Goal: Transaction & Acquisition: Purchase product/service

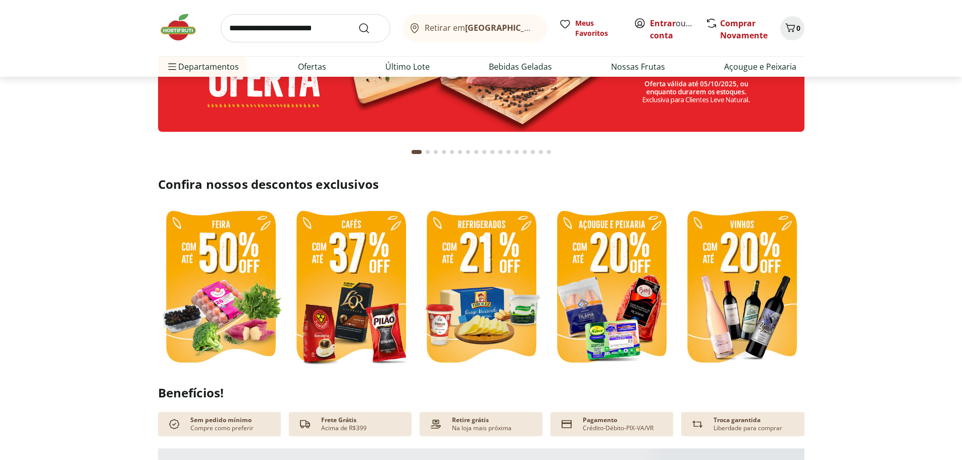
scroll to position [151, 0]
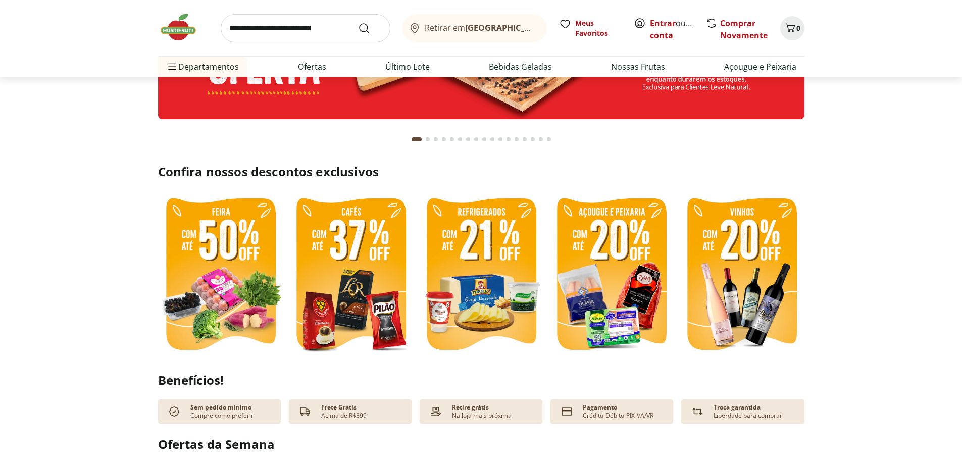
click at [361, 235] on img at bounding box center [350, 275] width 125 height 167
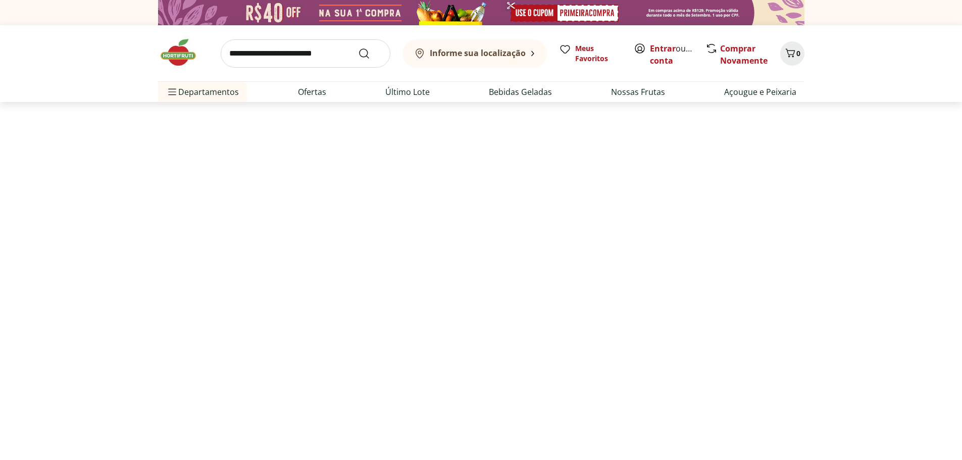
select select "**********"
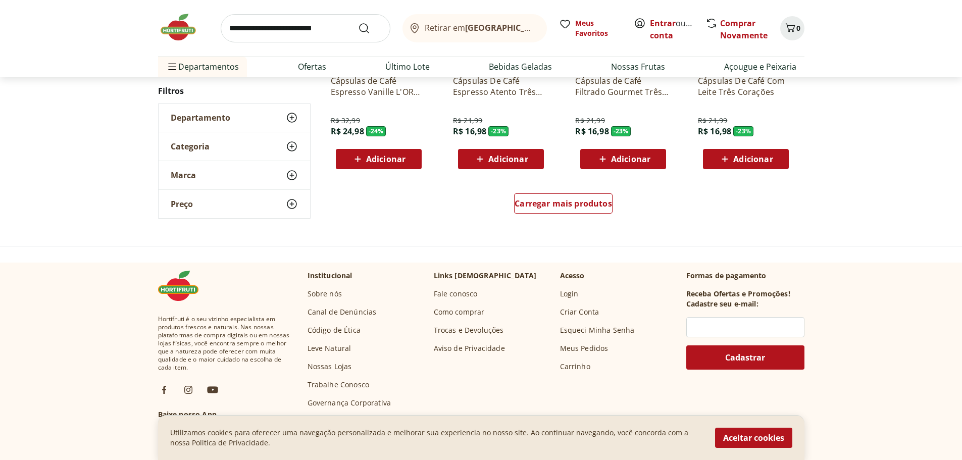
scroll to position [656, 0]
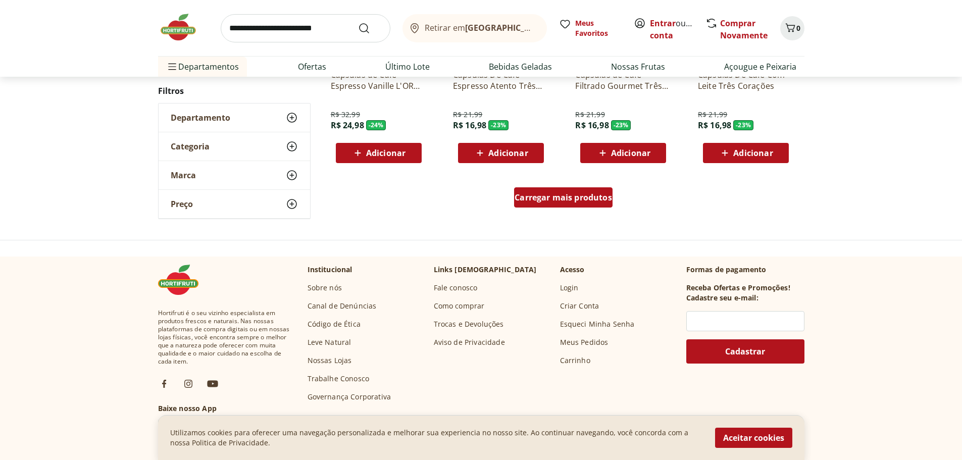
click at [570, 200] on span "Carregar mais produtos" at bounding box center [562, 197] width 97 height 8
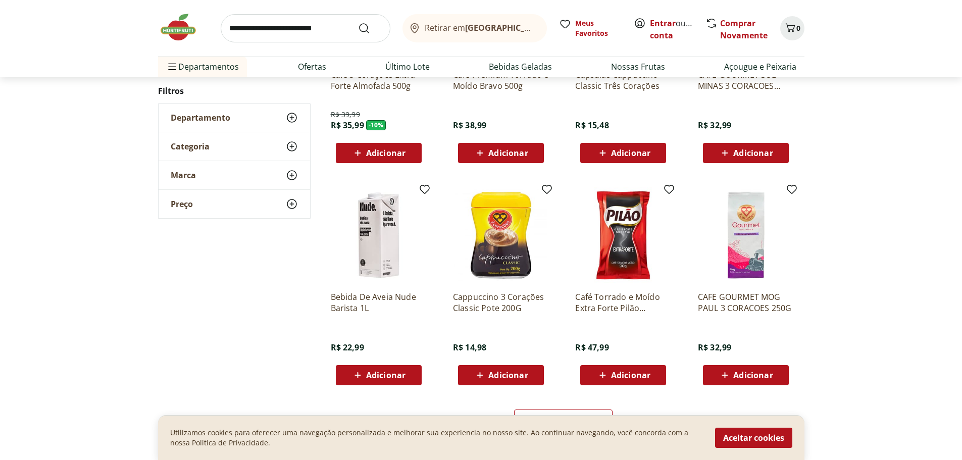
scroll to position [1111, 0]
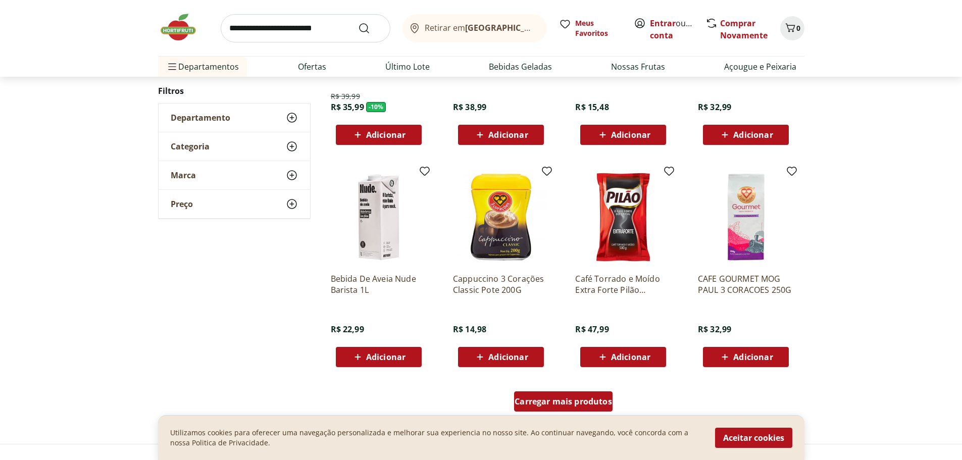
click at [523, 405] on span "Carregar mais produtos" at bounding box center [562, 401] width 97 height 8
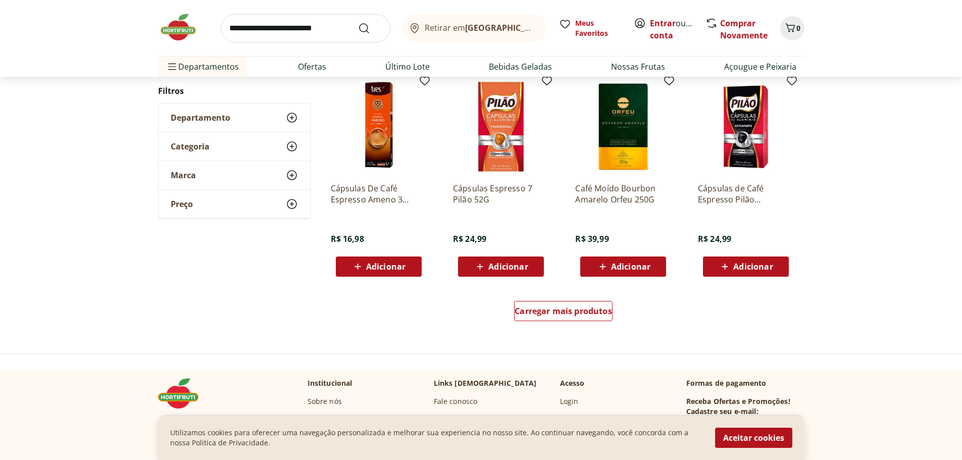
scroll to position [1868, 0]
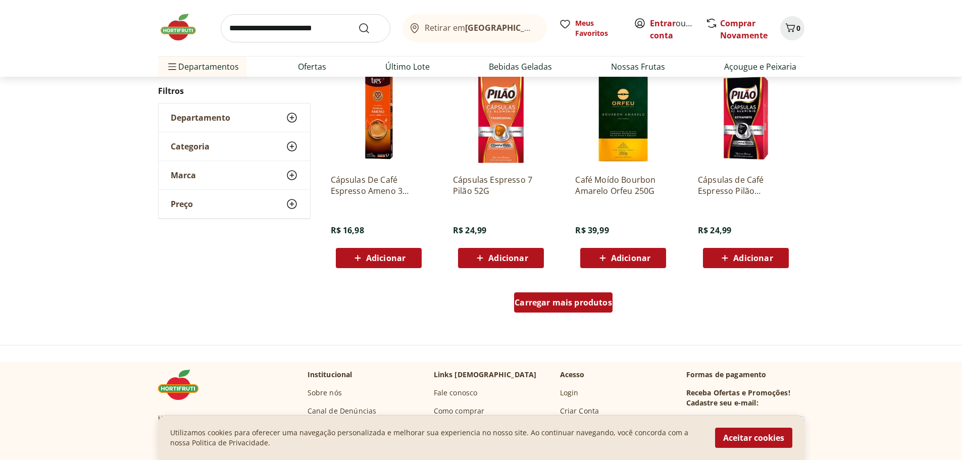
click at [556, 303] on span "Carregar mais produtos" at bounding box center [562, 302] width 97 height 8
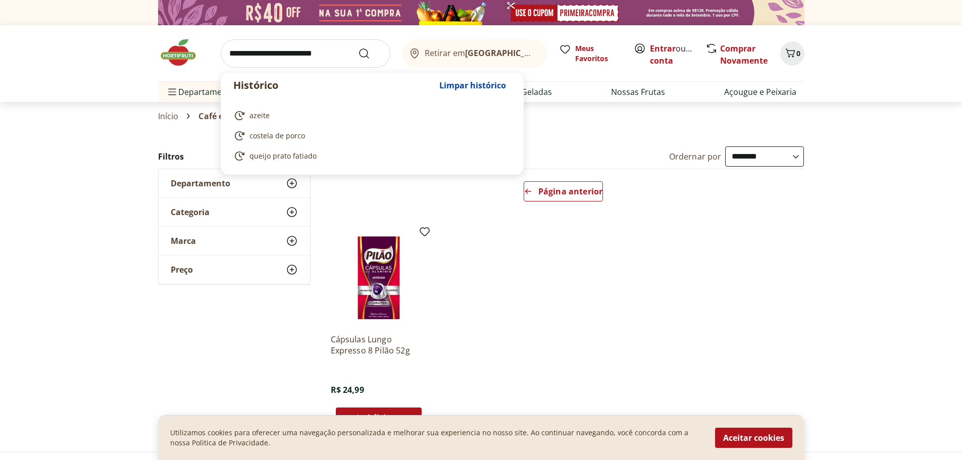
click at [283, 57] on input "search" at bounding box center [306, 53] width 170 height 28
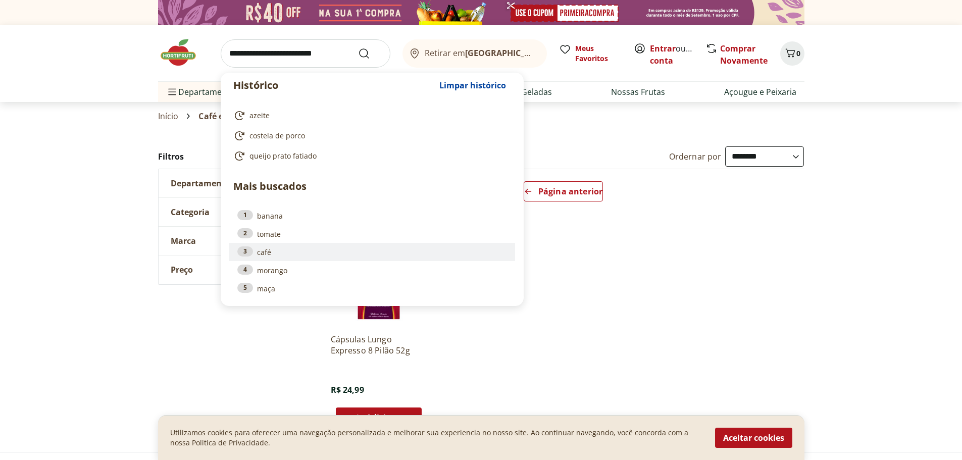
click at [267, 256] on link "3 café" at bounding box center [372, 251] width 270 height 11
type input "****"
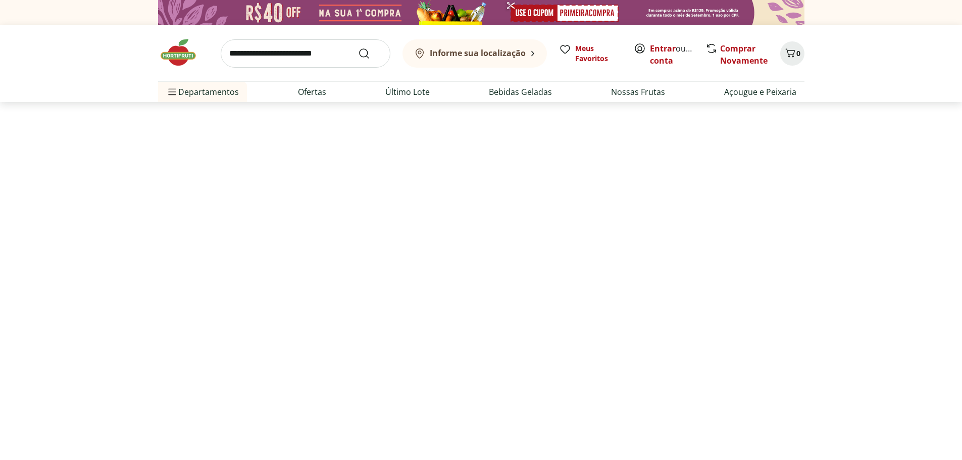
select select "**********"
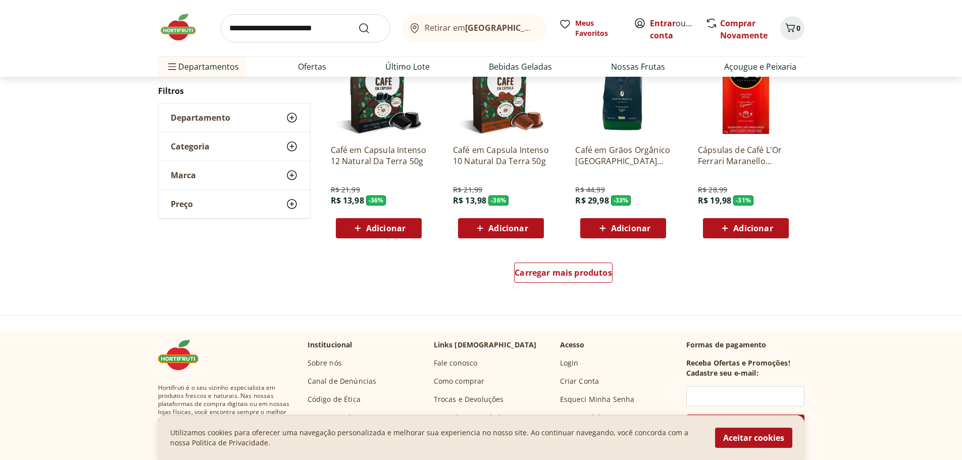
scroll to position [707, 0]
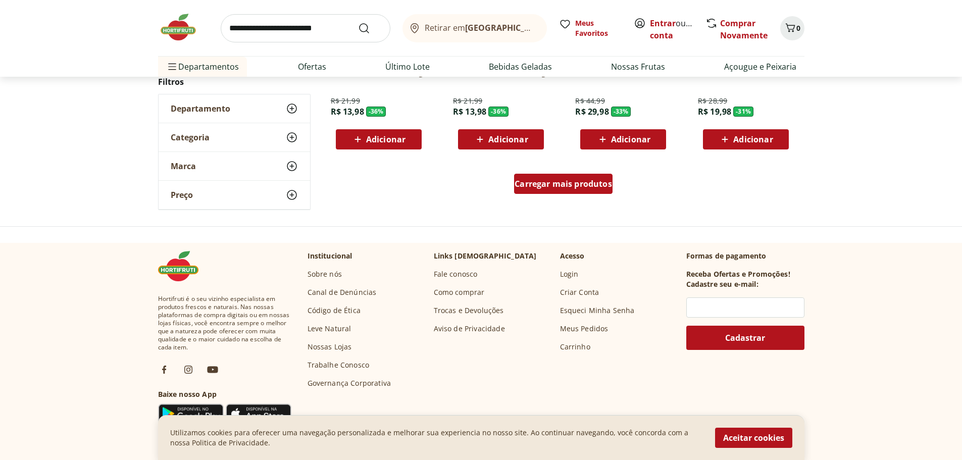
click at [527, 181] on span "Carregar mais produtos" at bounding box center [562, 184] width 97 height 8
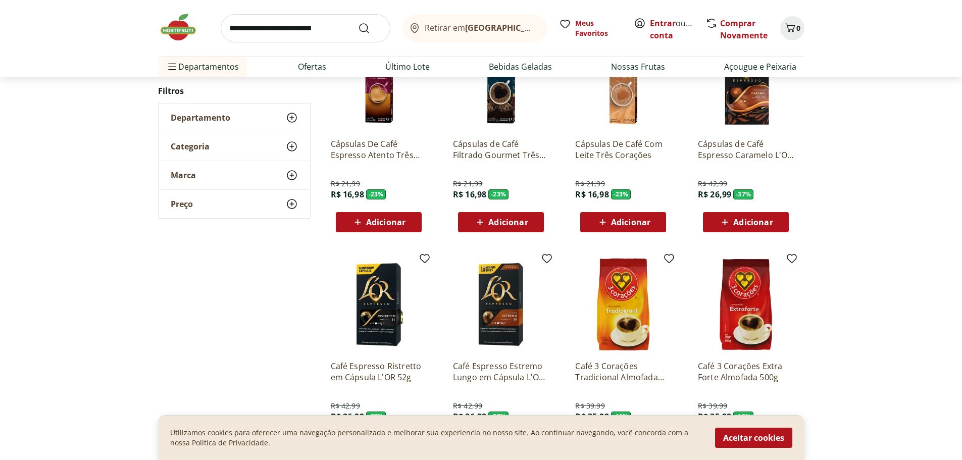
scroll to position [1262, 0]
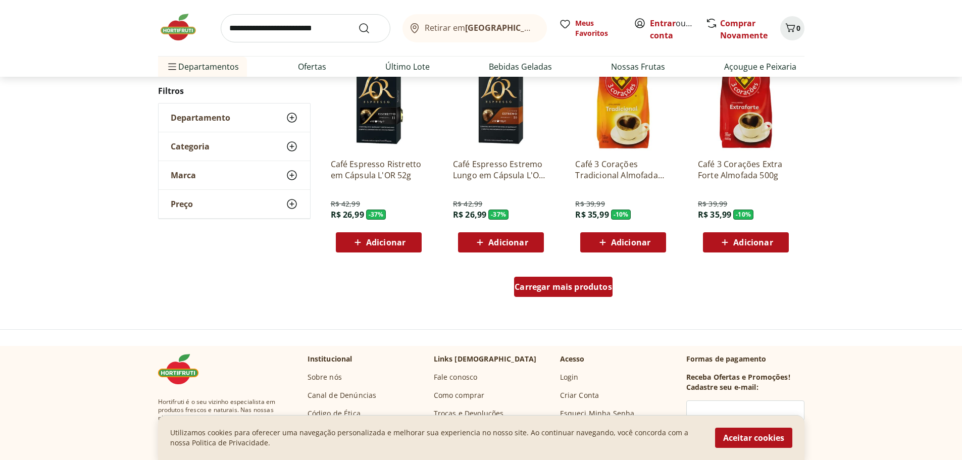
click at [560, 286] on span "Carregar mais produtos" at bounding box center [562, 287] width 97 height 8
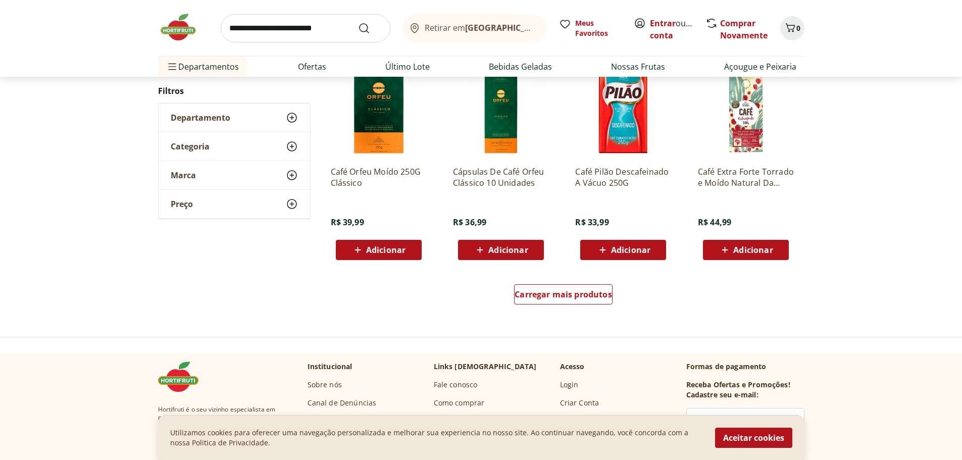
scroll to position [1918, 0]
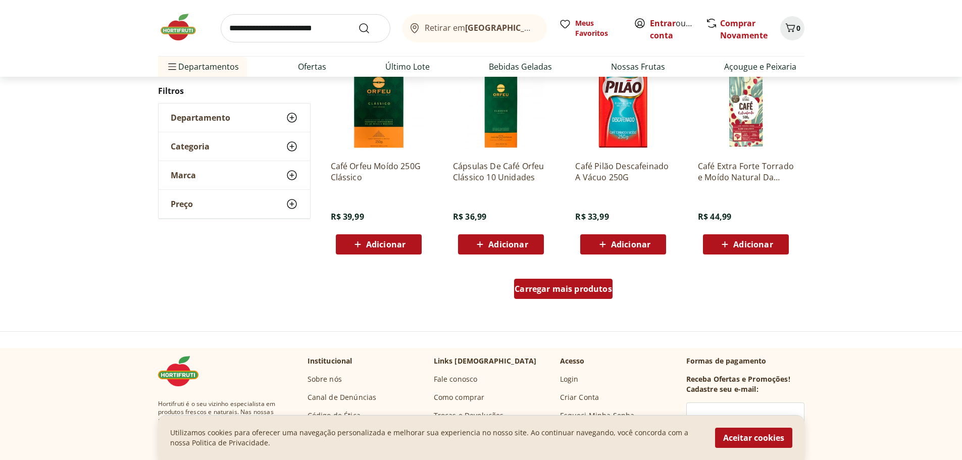
click at [586, 293] on span "Carregar mais produtos" at bounding box center [562, 289] width 97 height 8
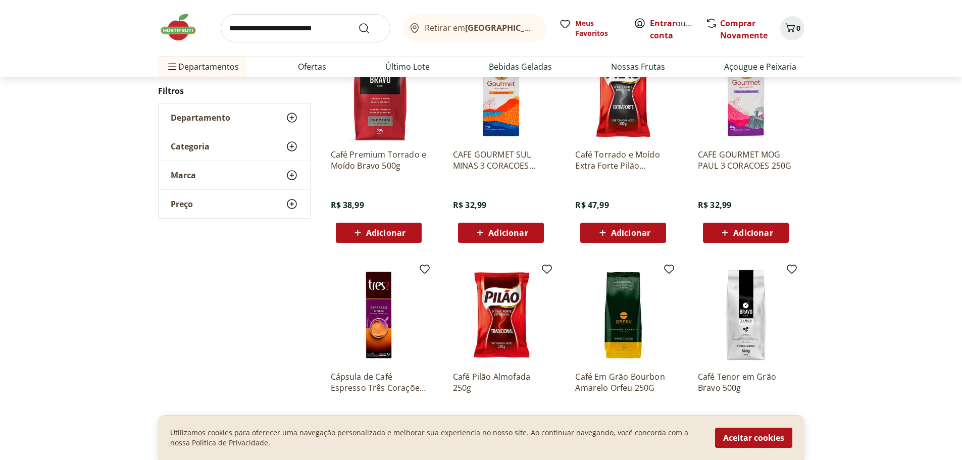
scroll to position [1413, 0]
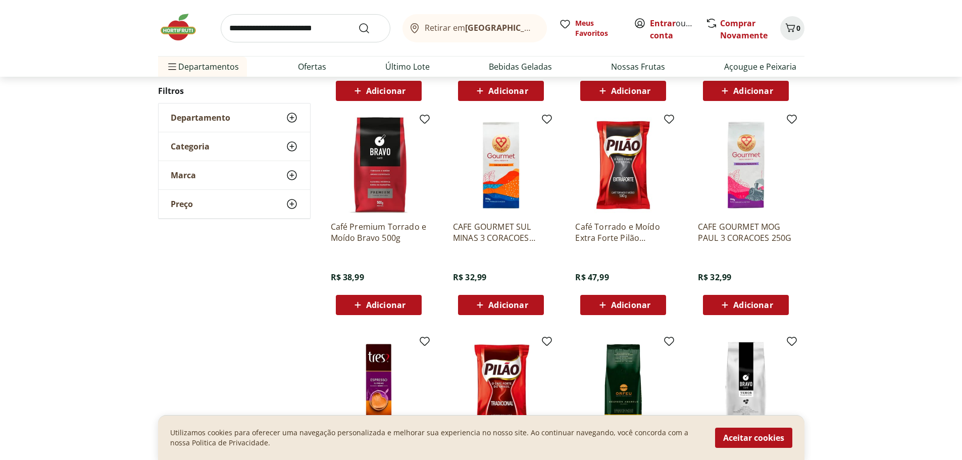
click at [225, 119] on span "Departamento" at bounding box center [201, 118] width 60 height 10
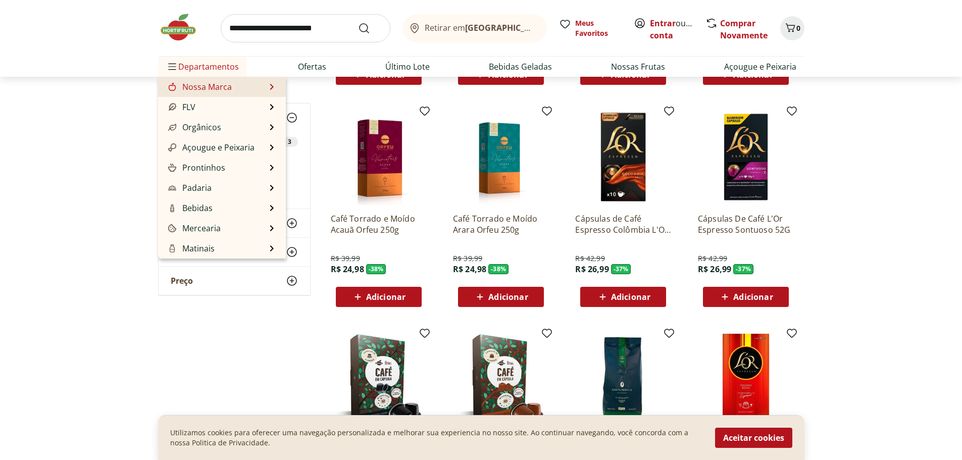
scroll to position [303, 0]
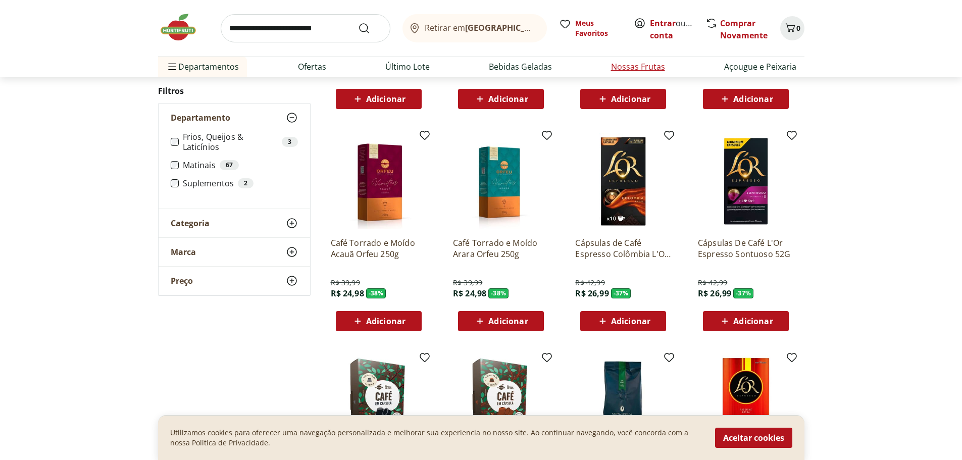
click at [633, 69] on link "Nossas Frutas" at bounding box center [638, 67] width 54 height 12
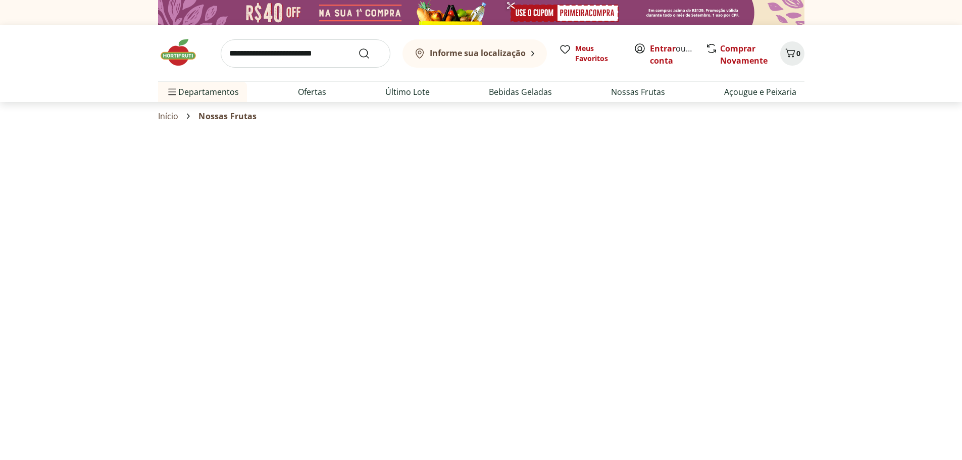
select select "**********"
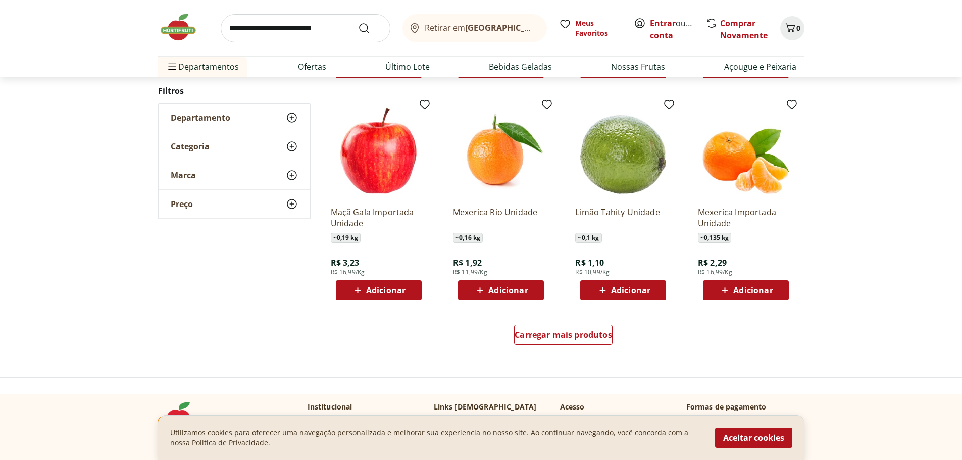
scroll to position [606, 0]
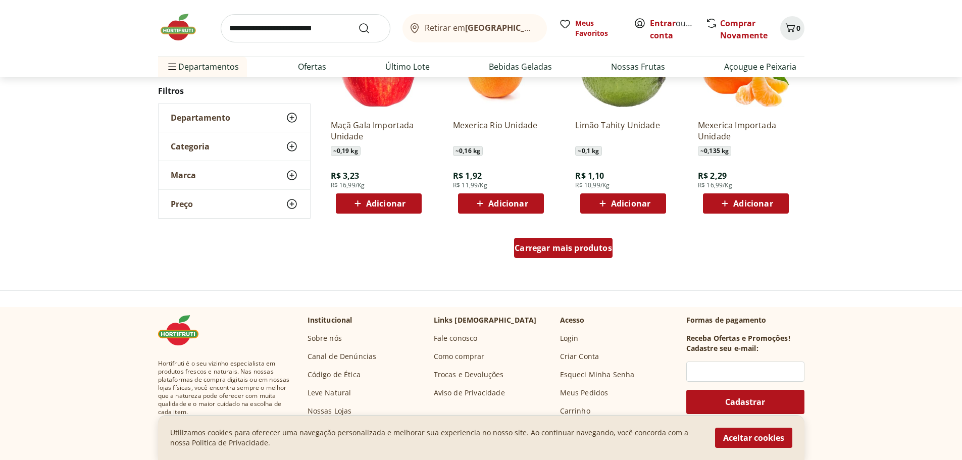
click at [573, 250] on span "Carregar mais produtos" at bounding box center [562, 248] width 97 height 8
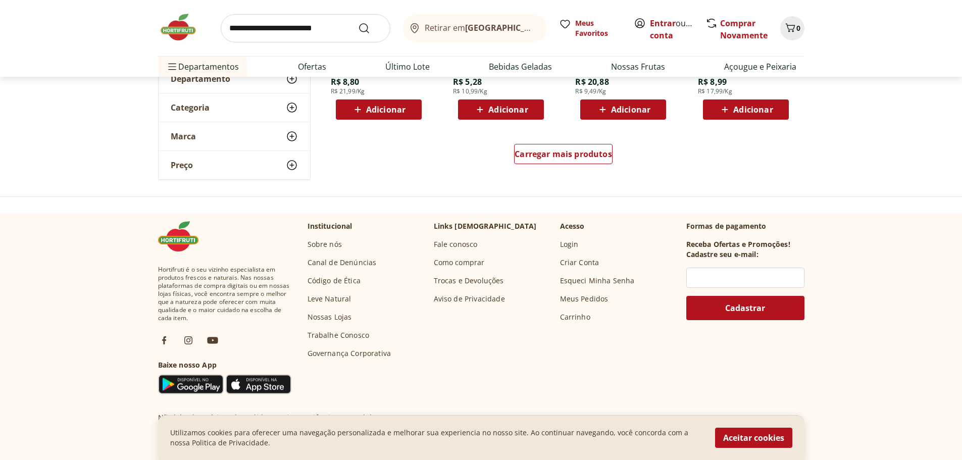
scroll to position [1363, 0]
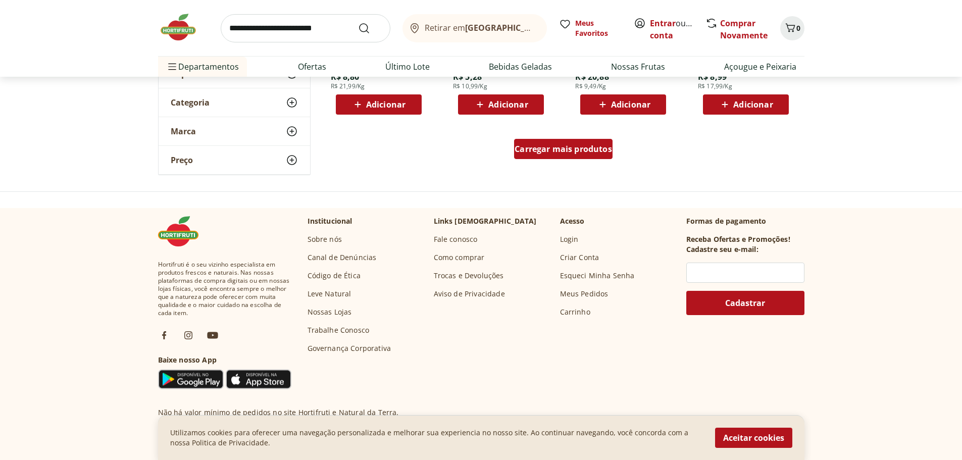
click at [568, 148] on span "Carregar mais produtos" at bounding box center [562, 149] width 97 height 8
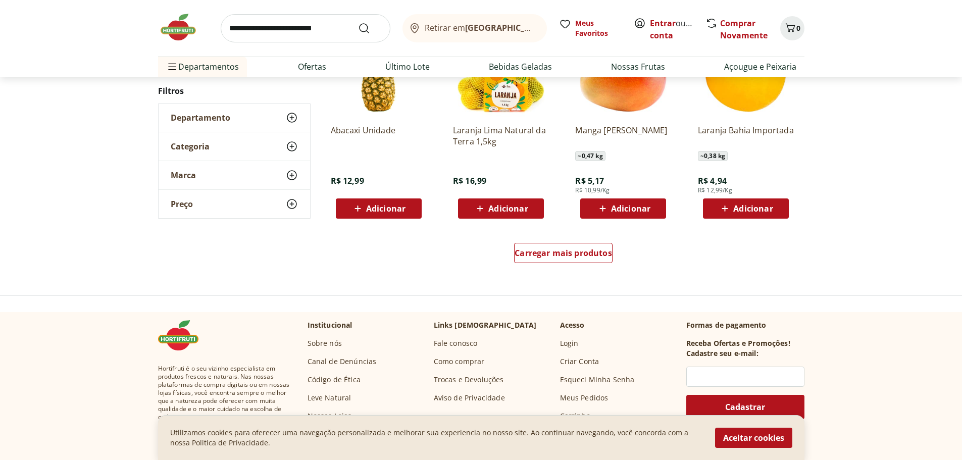
scroll to position [1918, 0]
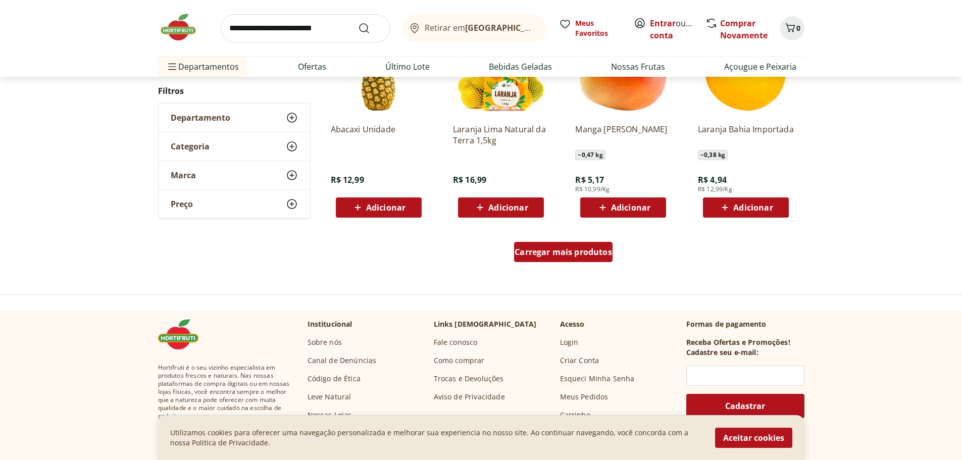
click at [566, 255] on span "Carregar mais produtos" at bounding box center [562, 252] width 97 height 8
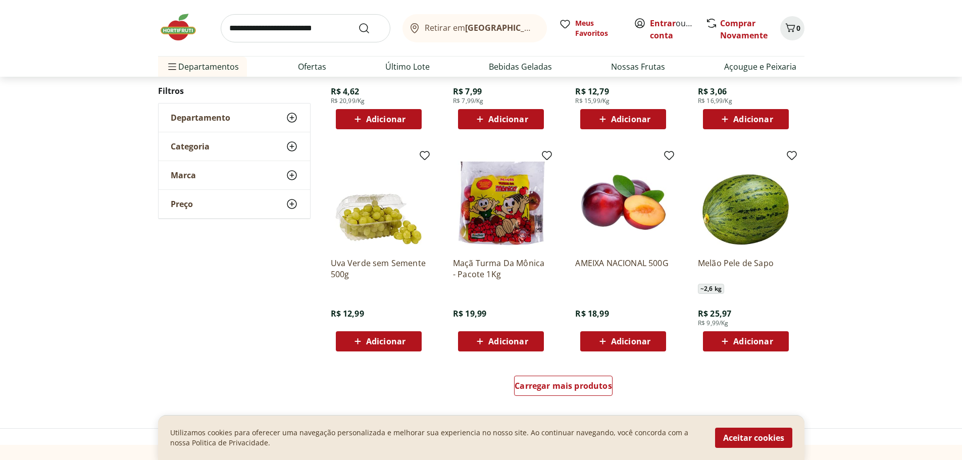
scroll to position [2474, 0]
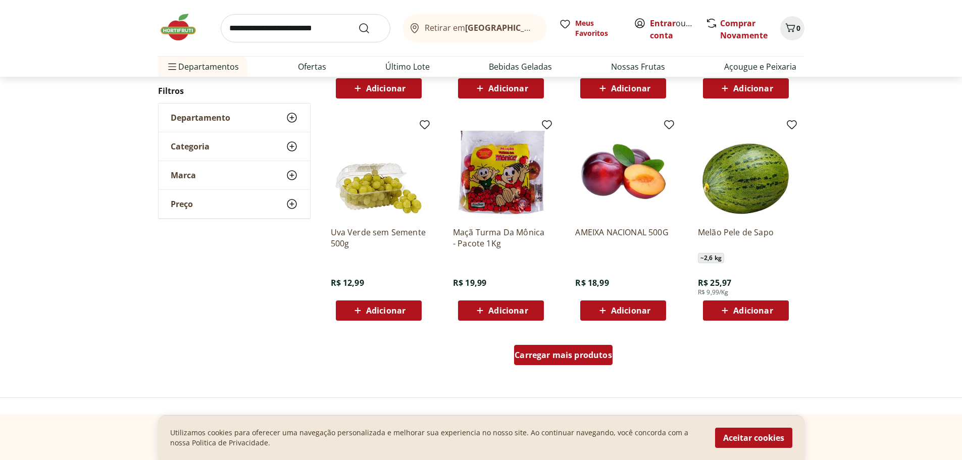
click at [585, 352] on span "Carregar mais produtos" at bounding box center [562, 355] width 97 height 8
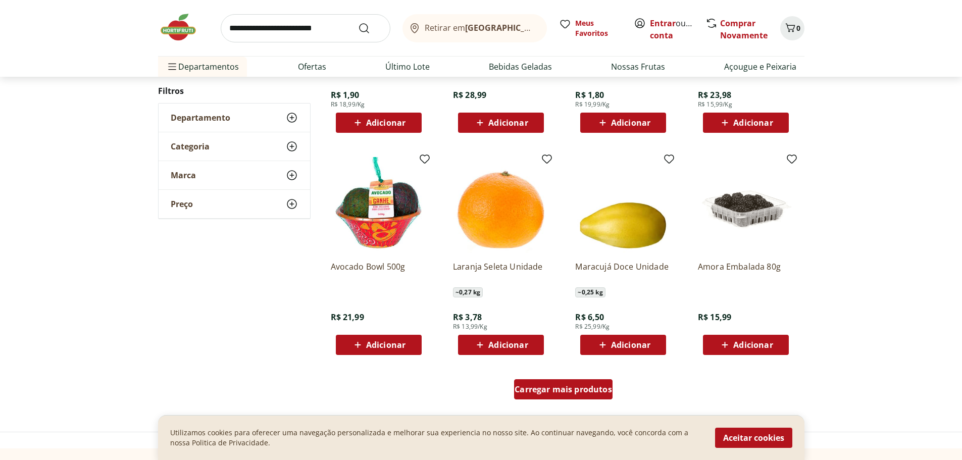
scroll to position [3130, 0]
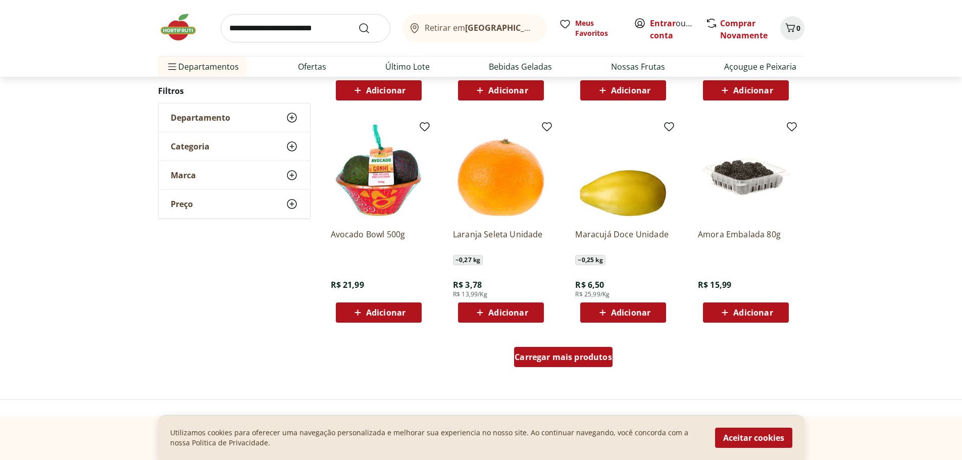
click at [592, 353] on span "Carregar mais produtos" at bounding box center [562, 357] width 97 height 8
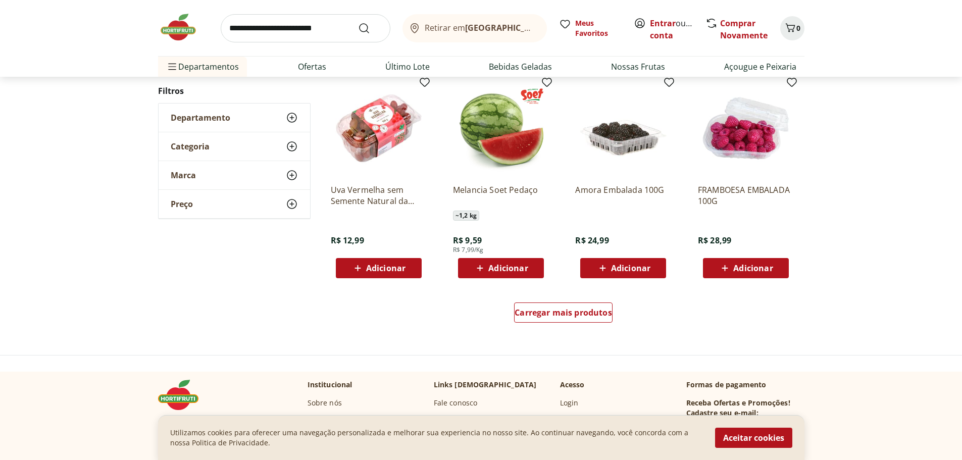
scroll to position [3837, 0]
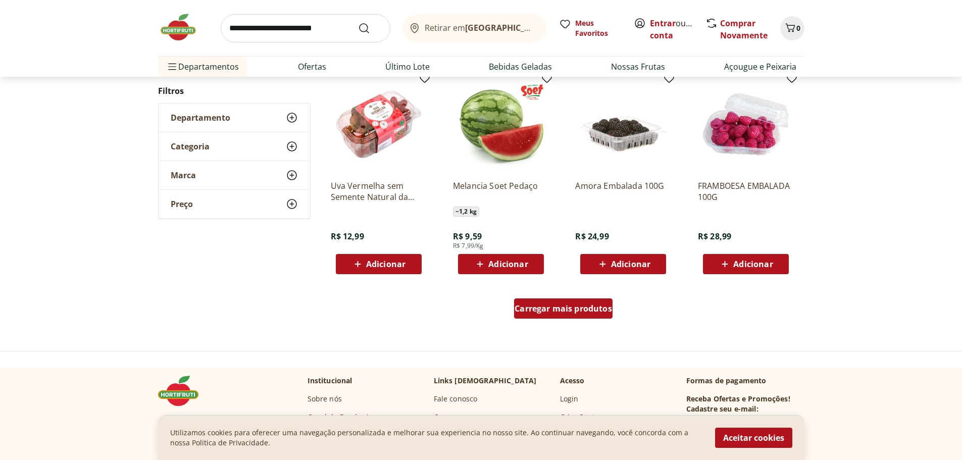
click at [588, 305] on span "Carregar mais produtos" at bounding box center [562, 308] width 97 height 8
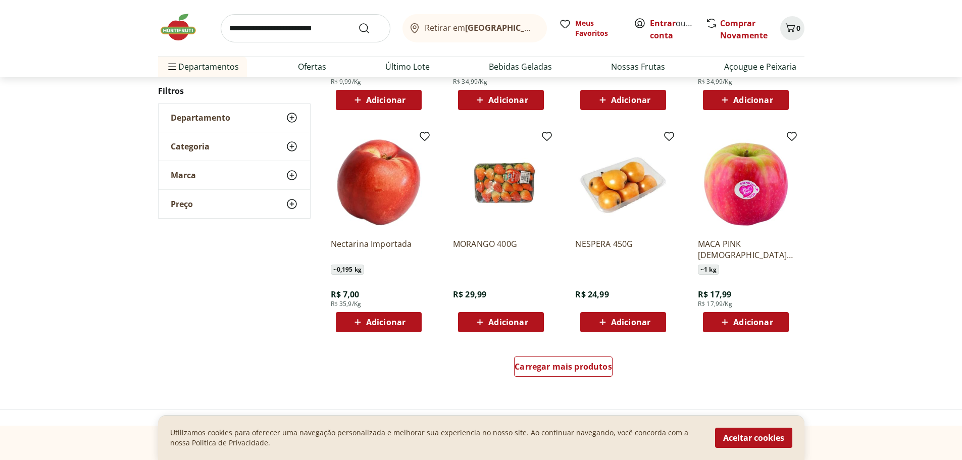
scroll to position [4442, 0]
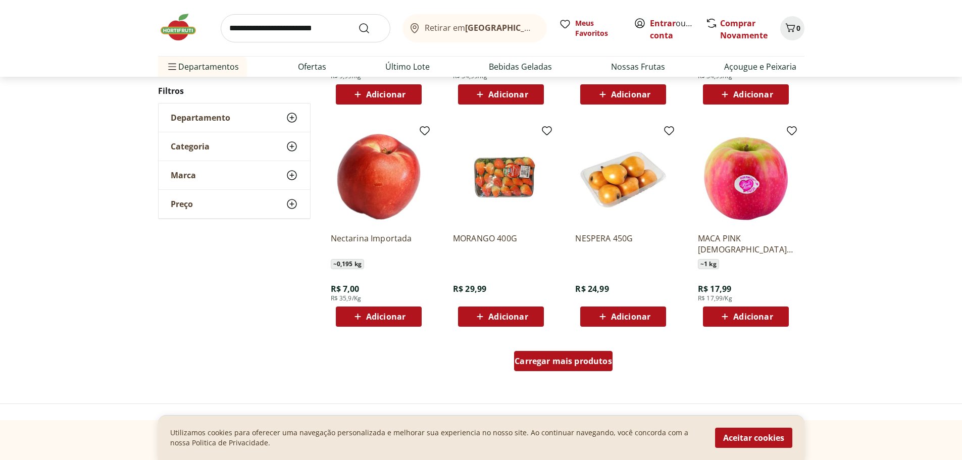
click at [572, 360] on span "Carregar mais produtos" at bounding box center [562, 361] width 97 height 8
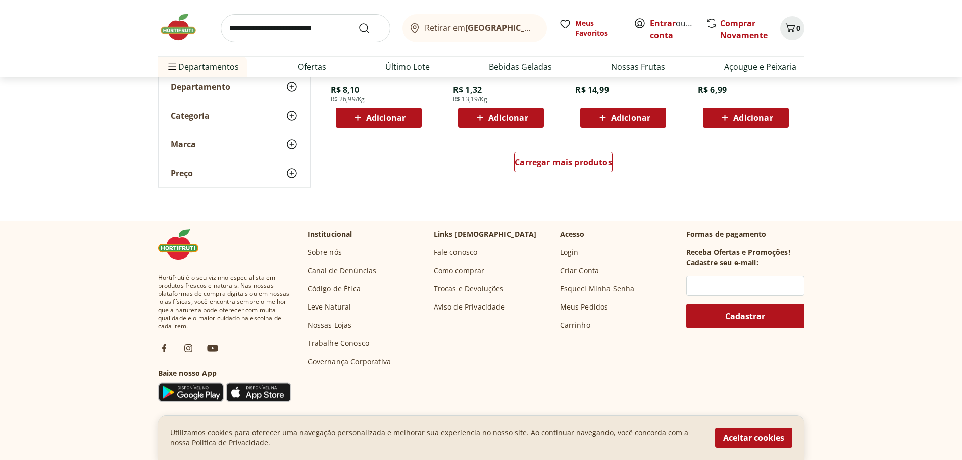
scroll to position [5301, 0]
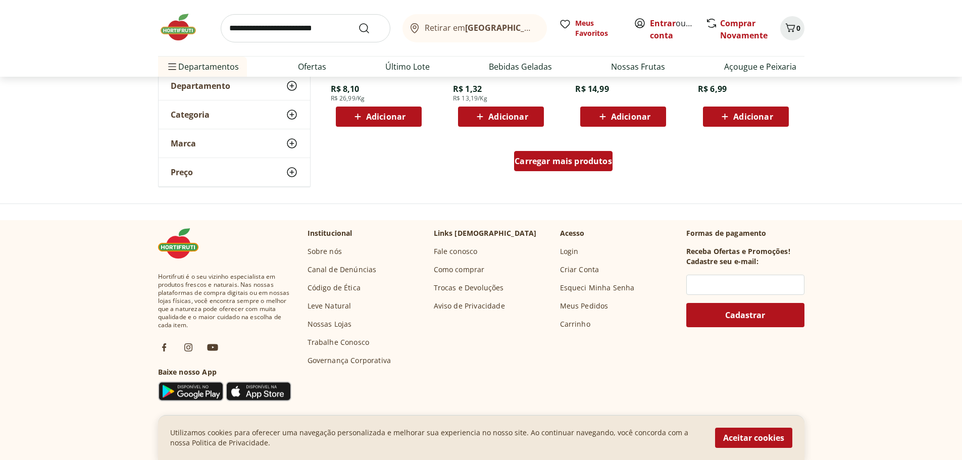
click at [528, 158] on span "Carregar mais produtos" at bounding box center [562, 161] width 97 height 8
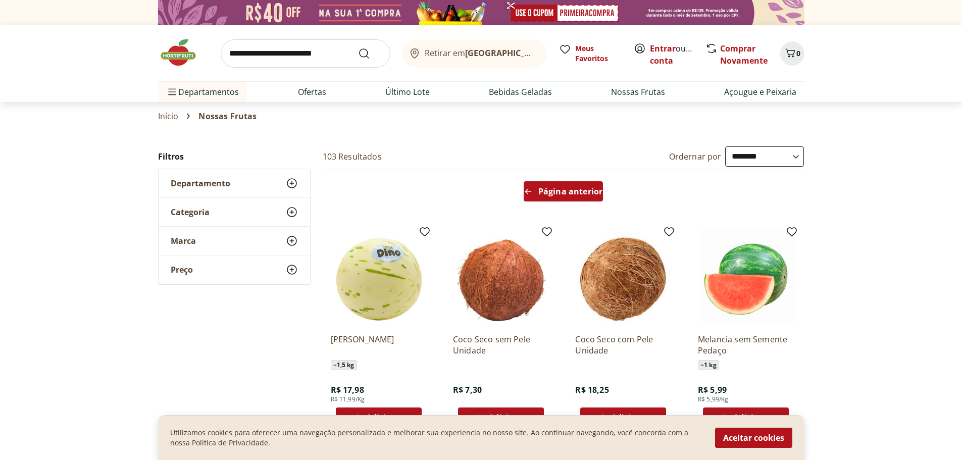
click at [553, 188] on span "Página anterior" at bounding box center [570, 191] width 64 height 8
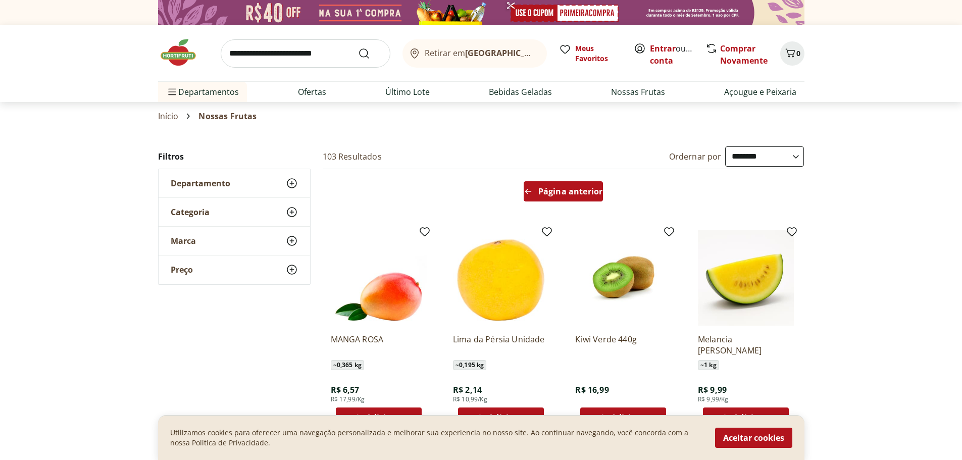
click at [562, 188] on span "Página anterior" at bounding box center [570, 191] width 64 height 8
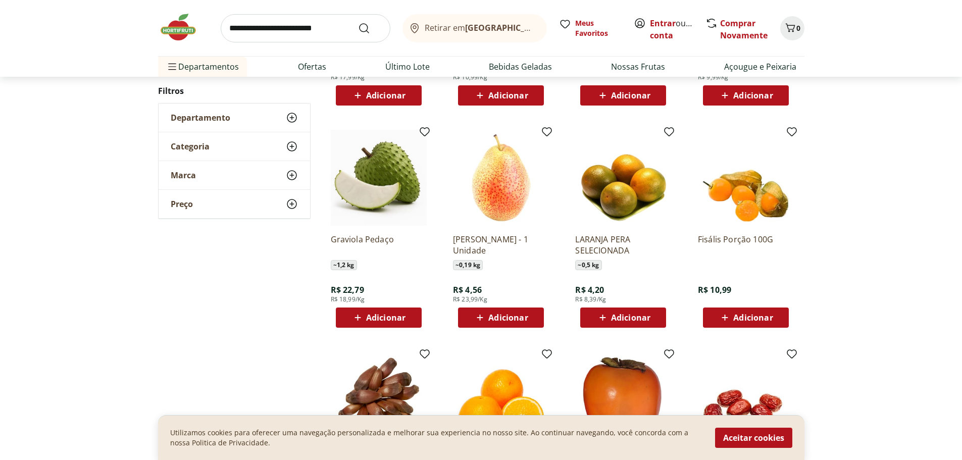
scroll to position [909, 0]
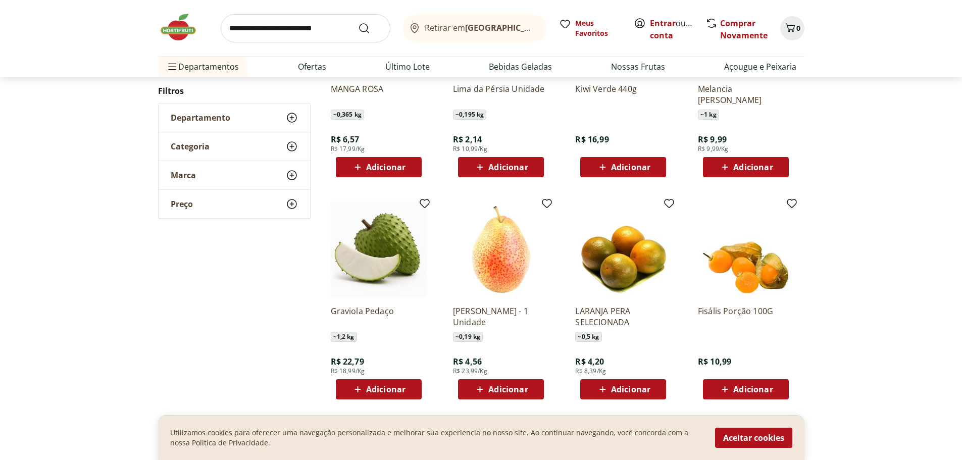
click at [396, 234] on img at bounding box center [379, 249] width 96 height 96
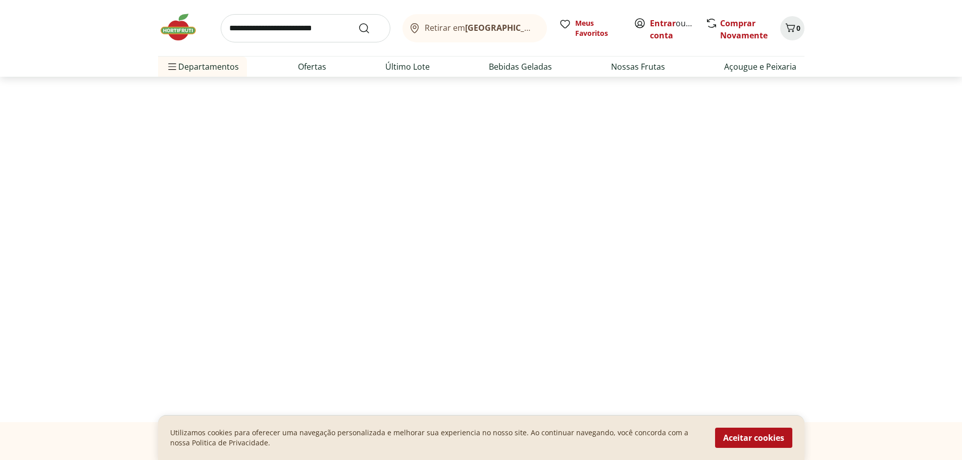
select select "**********"
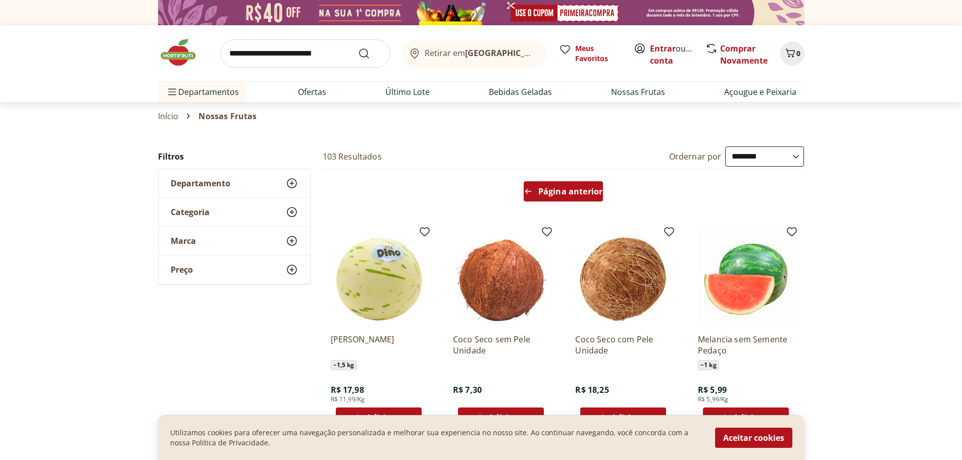
click at [558, 190] on span "Página anterior" at bounding box center [570, 191] width 64 height 8
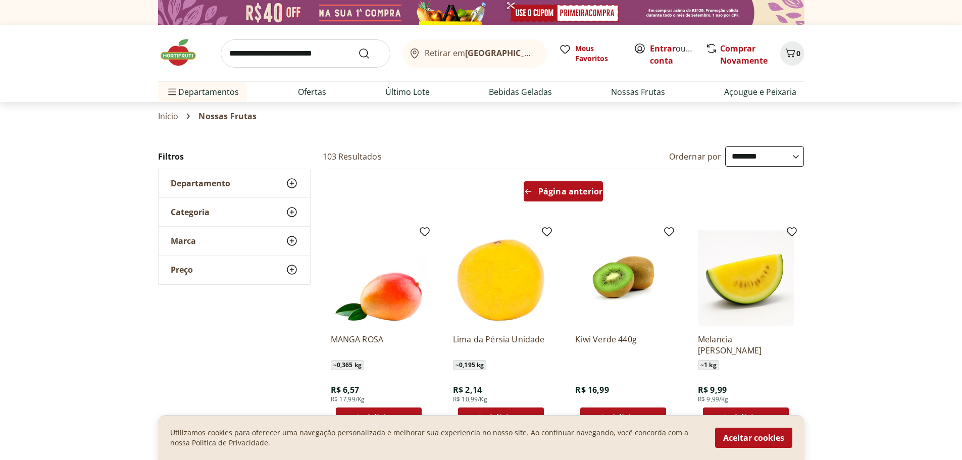
click at [584, 186] on div "Página anterior" at bounding box center [562, 191] width 79 height 20
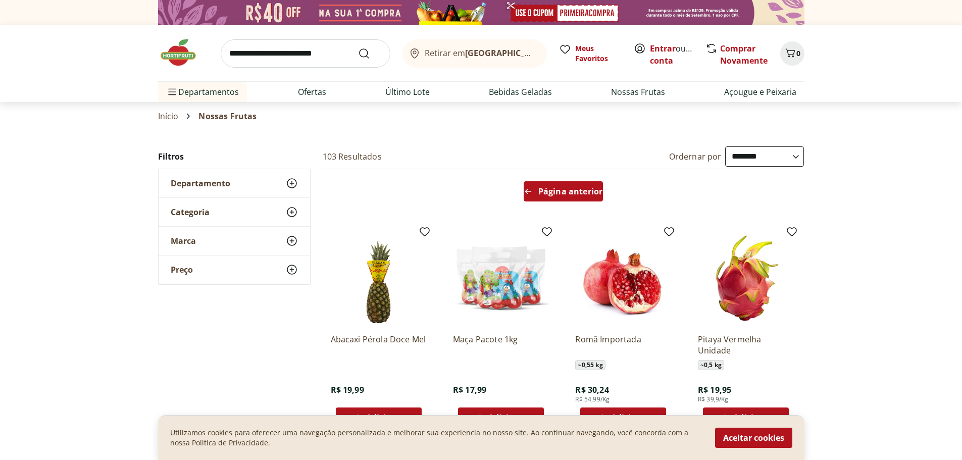
click at [578, 194] on span "Página anterior" at bounding box center [570, 191] width 64 height 8
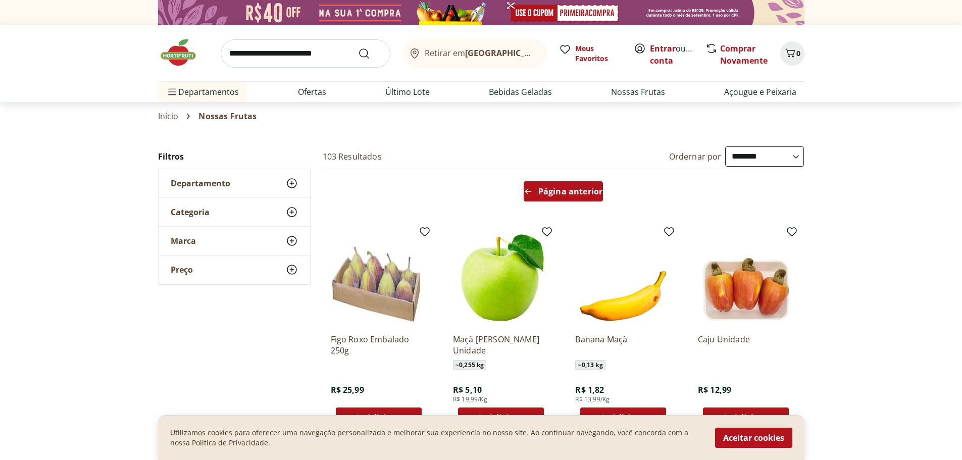
click at [580, 193] on span "Página anterior" at bounding box center [570, 191] width 64 height 8
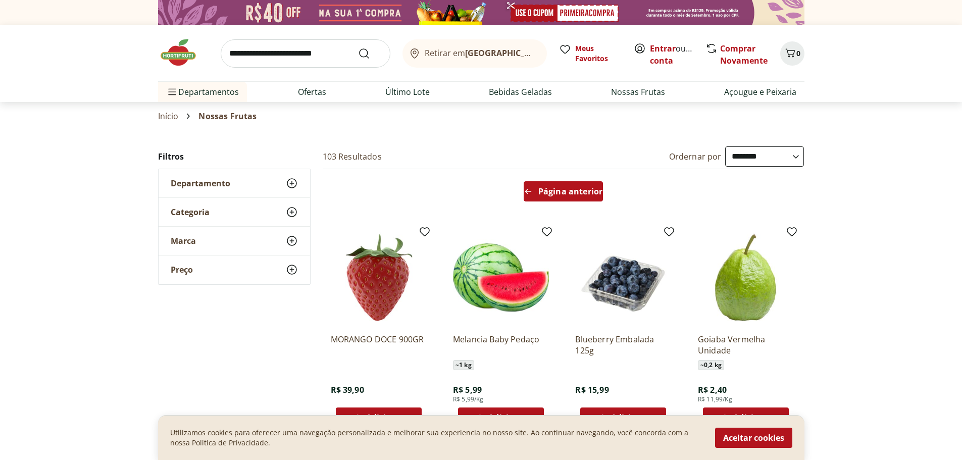
click at [571, 194] on span "Página anterior" at bounding box center [570, 191] width 64 height 8
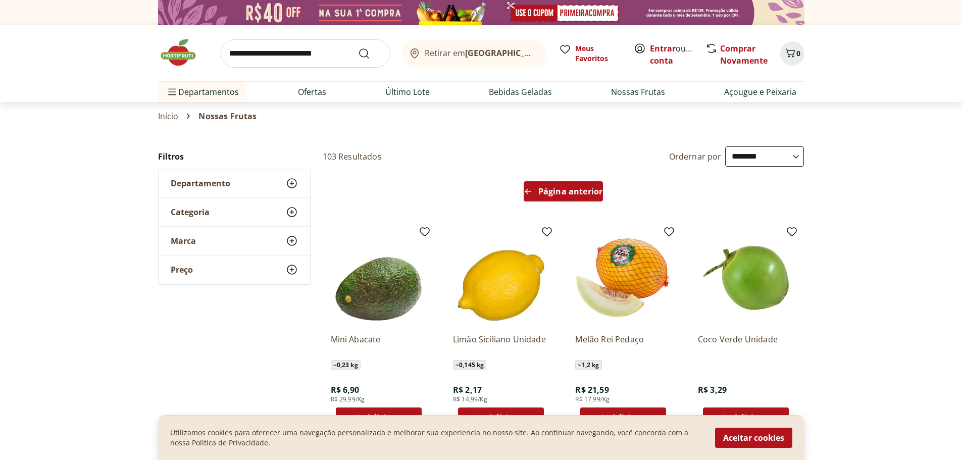
click at [568, 193] on span "Página anterior" at bounding box center [570, 191] width 64 height 8
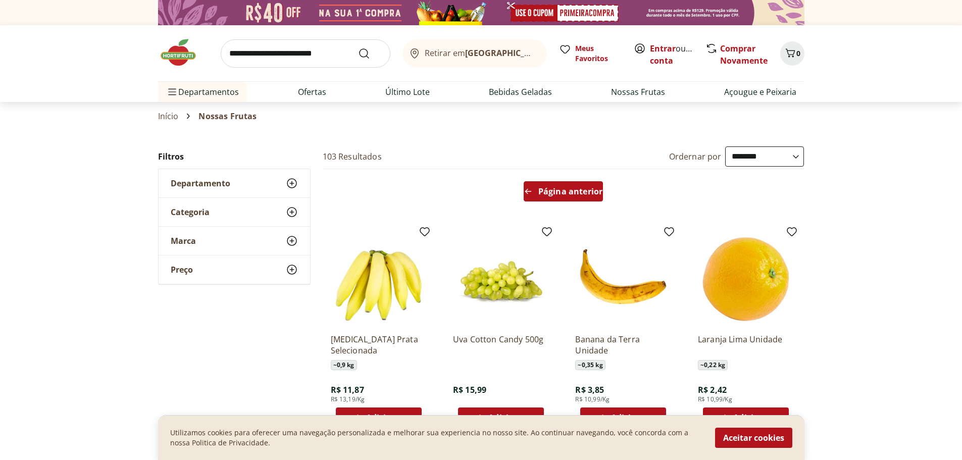
click at [539, 193] on span "Página anterior" at bounding box center [570, 191] width 64 height 8
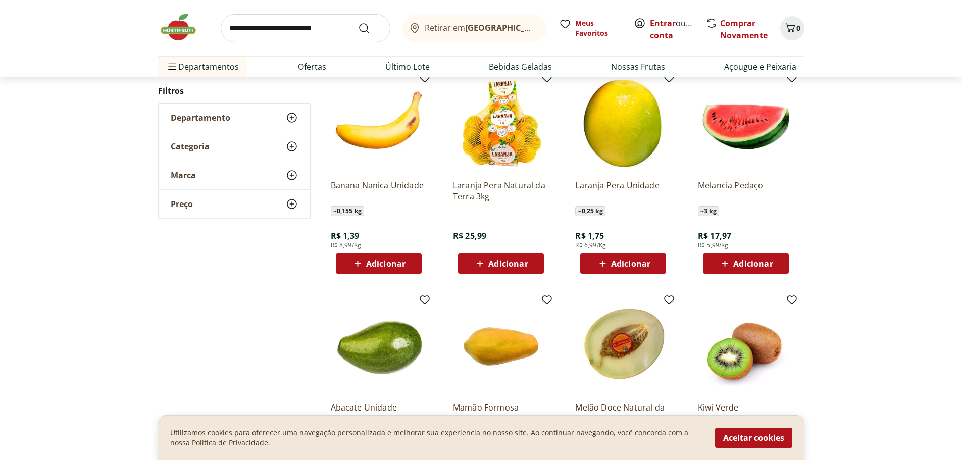
scroll to position [151, 0]
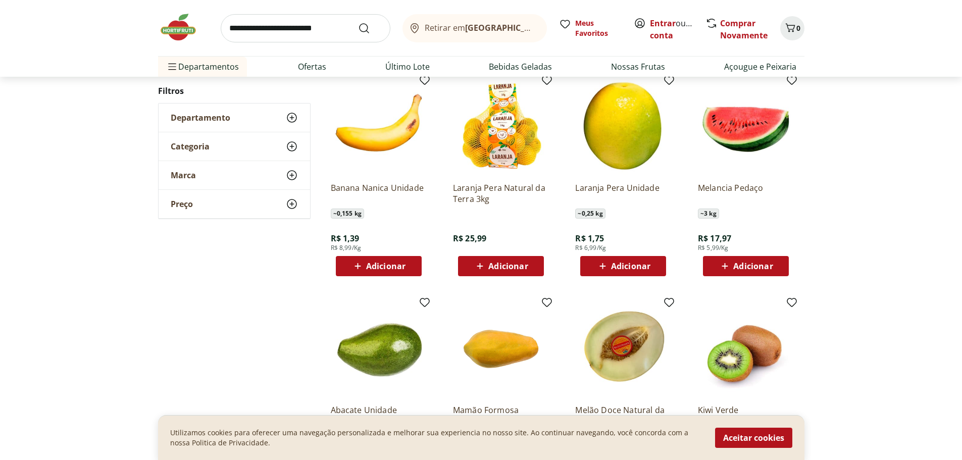
click at [608, 339] on img at bounding box center [623, 348] width 96 height 96
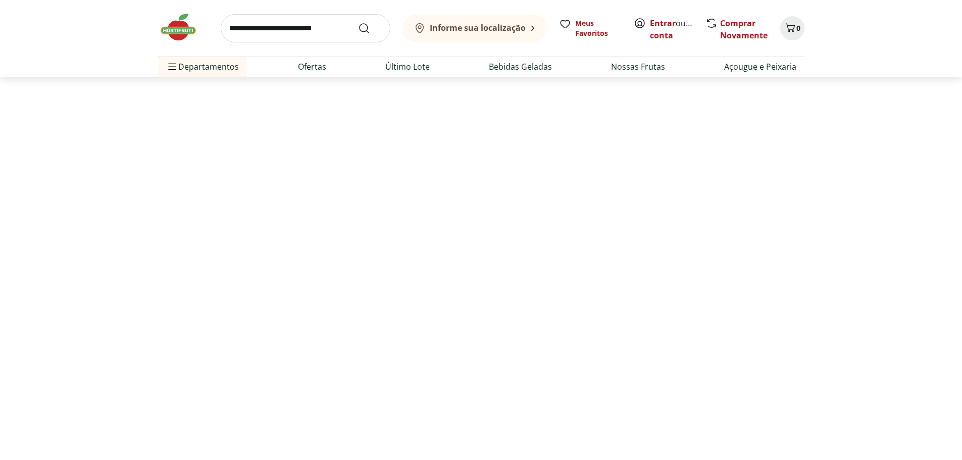
select select "**********"
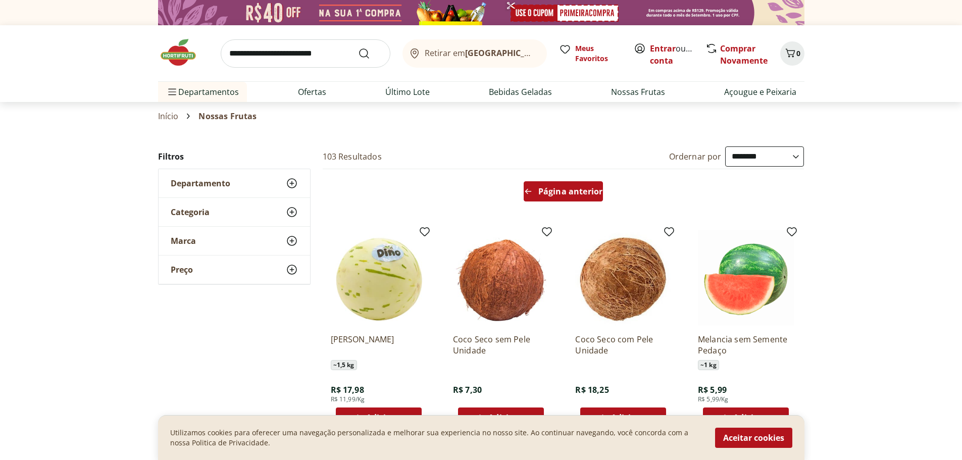
click at [543, 185] on div "Página anterior" at bounding box center [562, 191] width 79 height 20
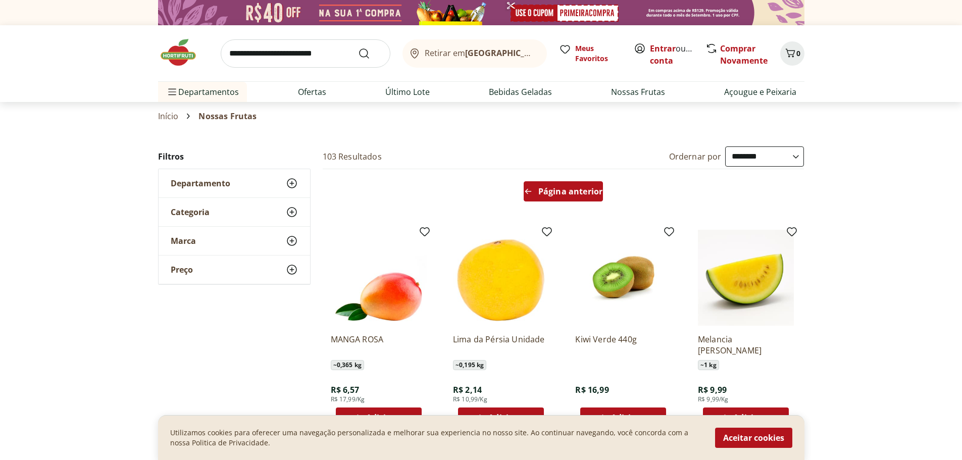
click at [543, 185] on div "Página anterior" at bounding box center [562, 191] width 79 height 20
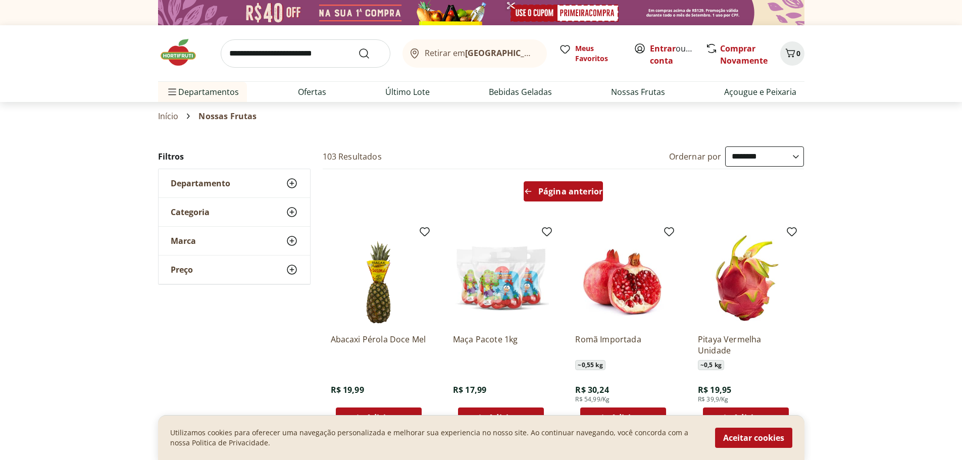
click at [543, 185] on div "Página anterior" at bounding box center [562, 191] width 79 height 20
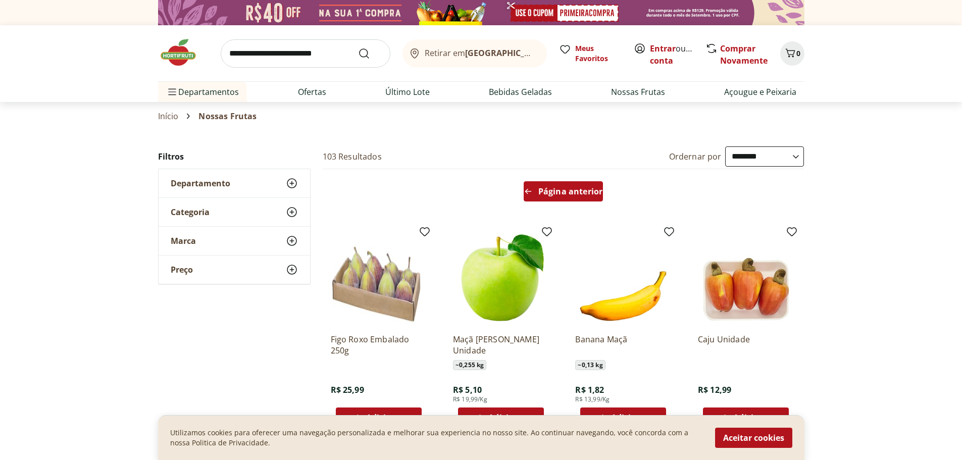
click at [543, 185] on div "Página anterior" at bounding box center [562, 191] width 79 height 20
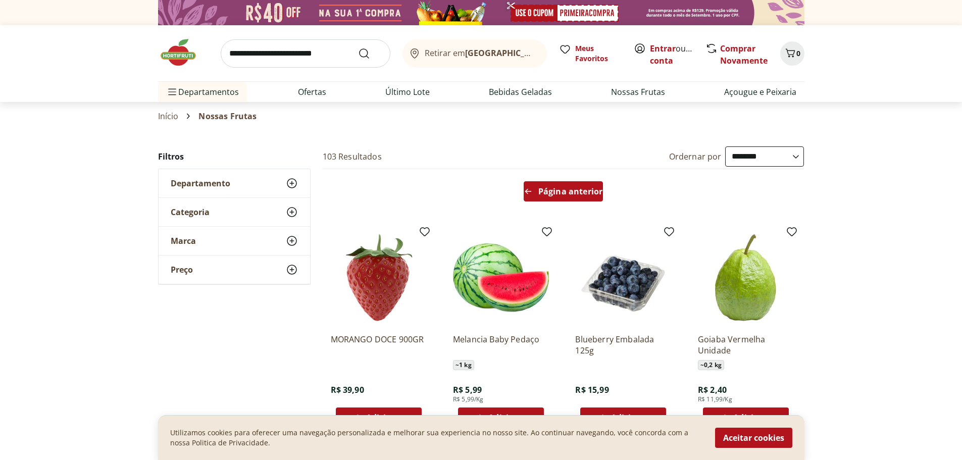
click at [543, 184] on div "Página anterior" at bounding box center [562, 191] width 79 height 20
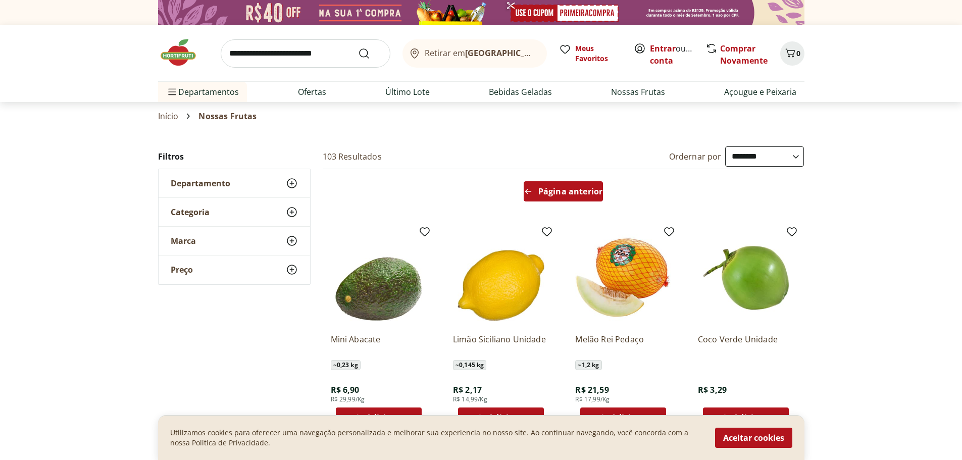
click at [543, 182] on div "Página anterior" at bounding box center [562, 191] width 79 height 20
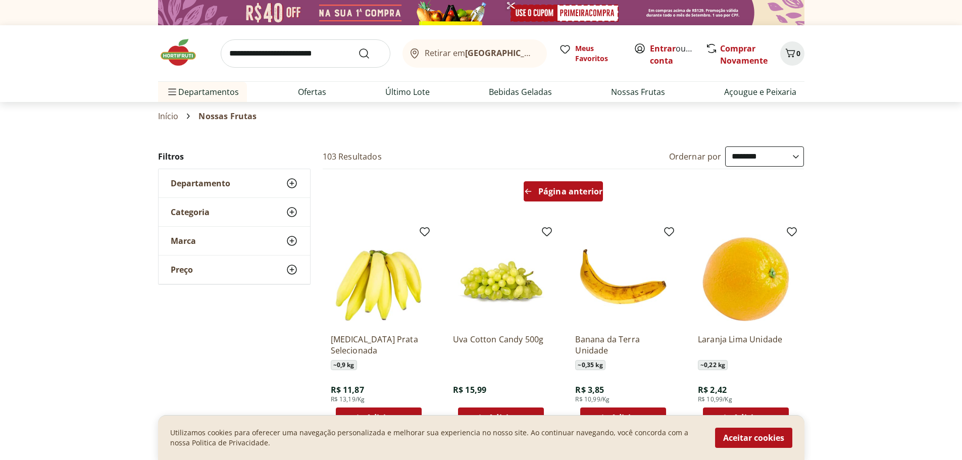
click at [543, 181] on div "Página anterior" at bounding box center [562, 191] width 79 height 20
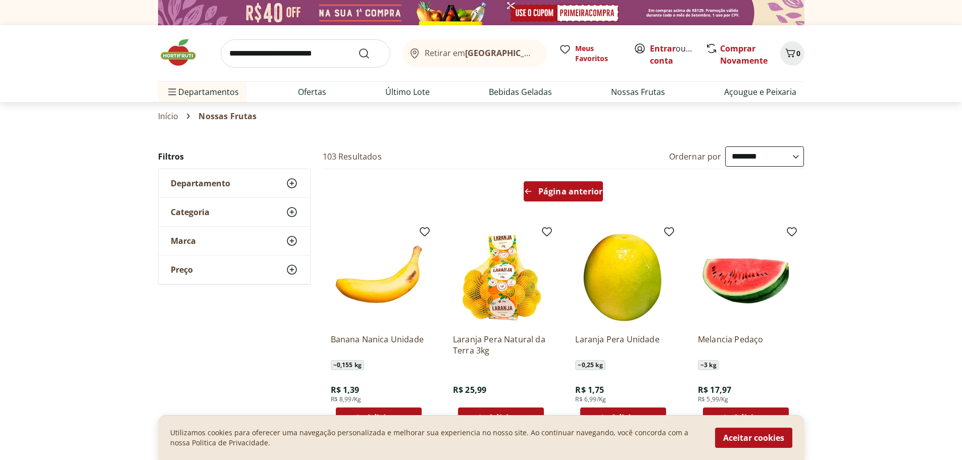
click at [543, 184] on div "Página anterior" at bounding box center [562, 191] width 79 height 20
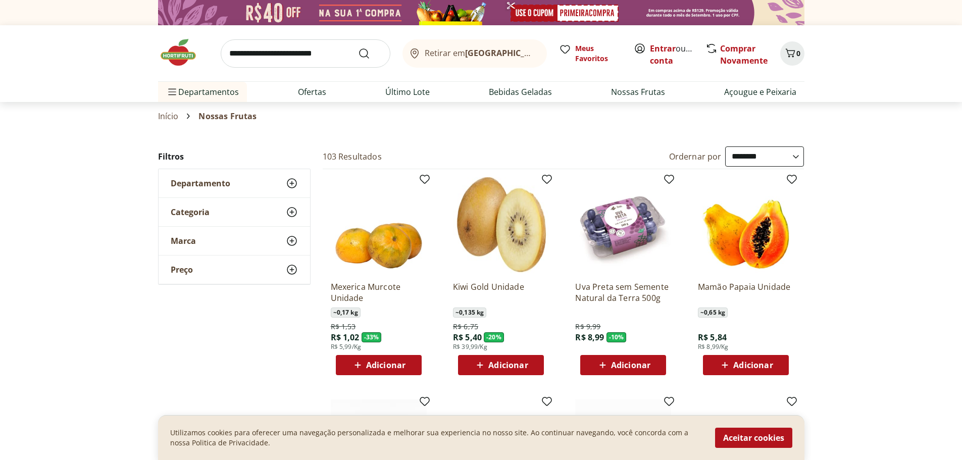
click at [184, 178] on span "Departamento" at bounding box center [201, 183] width 60 height 10
click at [196, 201] on label "Hortifruti 103" at bounding box center [240, 202] width 115 height 10
click at [204, 241] on span "Categoria" at bounding box center [190, 242] width 39 height 10
click at [292, 243] on icon at bounding box center [292, 242] width 12 height 12
click at [197, 240] on span "Categoria" at bounding box center [190, 242] width 39 height 10
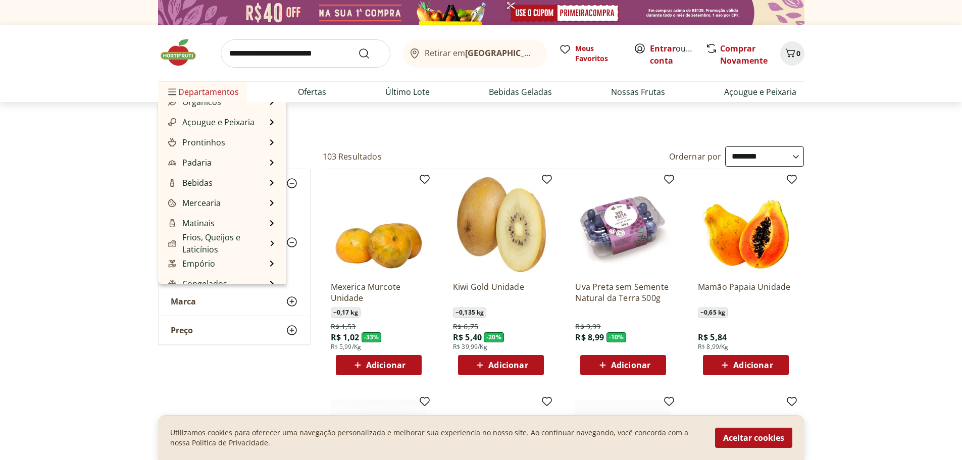
click at [209, 89] on span "Departamentos" at bounding box center [202, 92] width 73 height 24
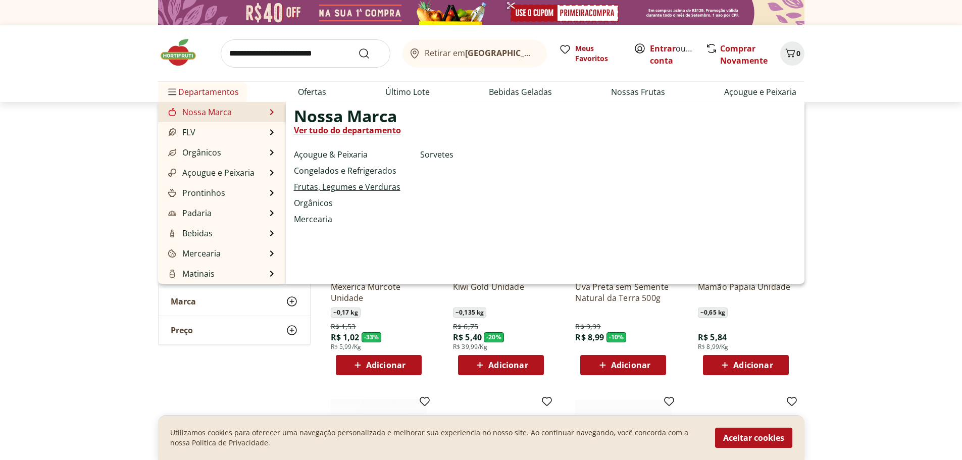
click at [326, 185] on link "Frutas, Legumes e Verduras" at bounding box center [347, 187] width 107 height 12
select select "**********"
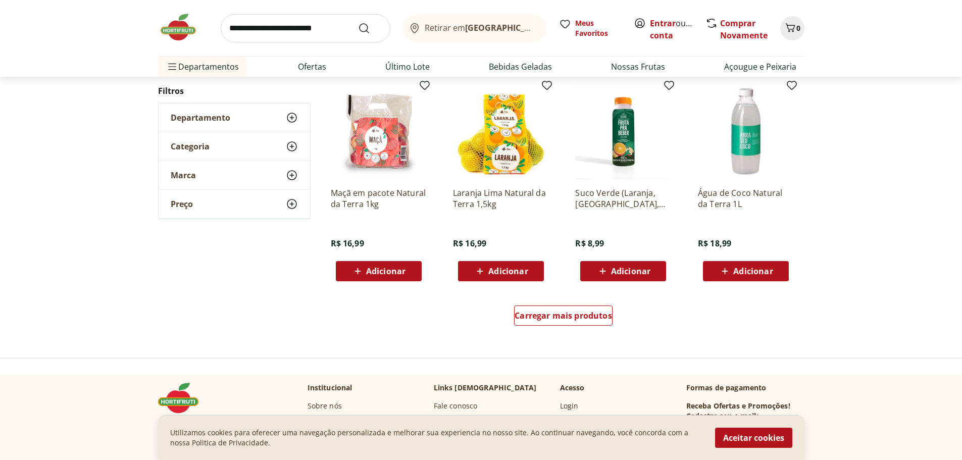
scroll to position [555, 0]
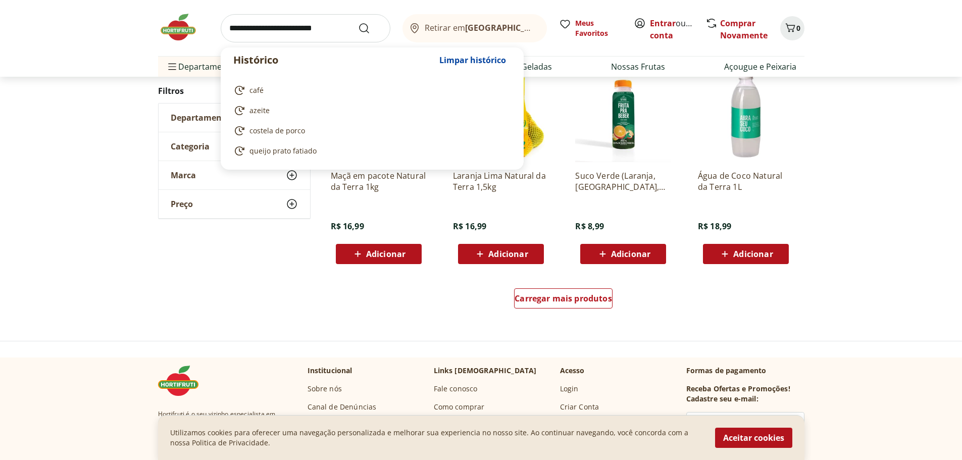
click at [265, 33] on input "search" at bounding box center [306, 28] width 170 height 28
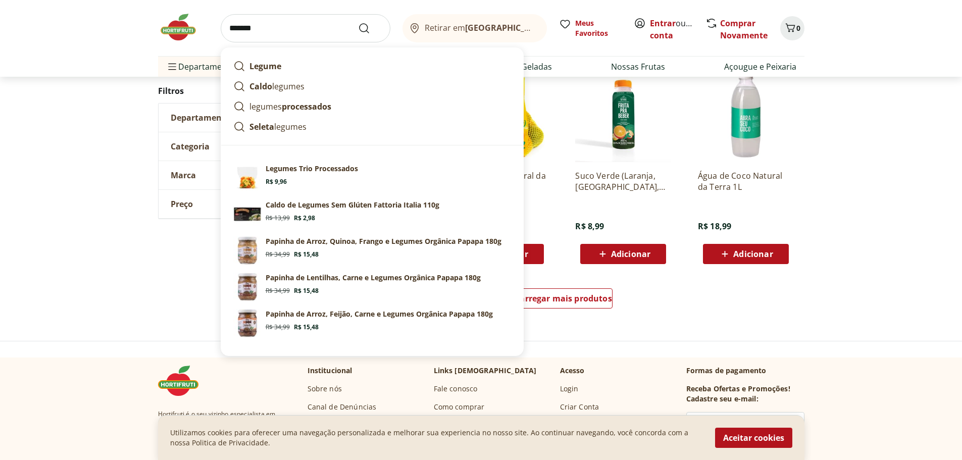
type input "*******"
click at [358, 22] on button "Submit Search" at bounding box center [370, 28] width 24 height 12
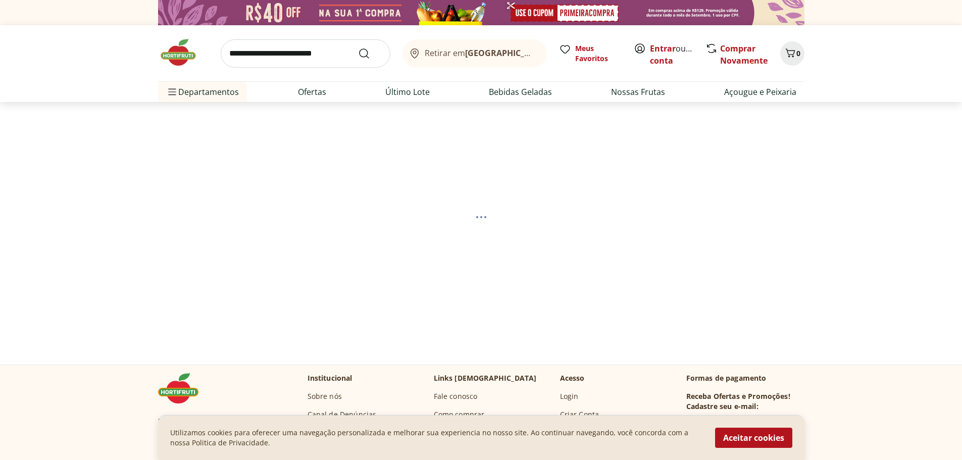
select select "**********"
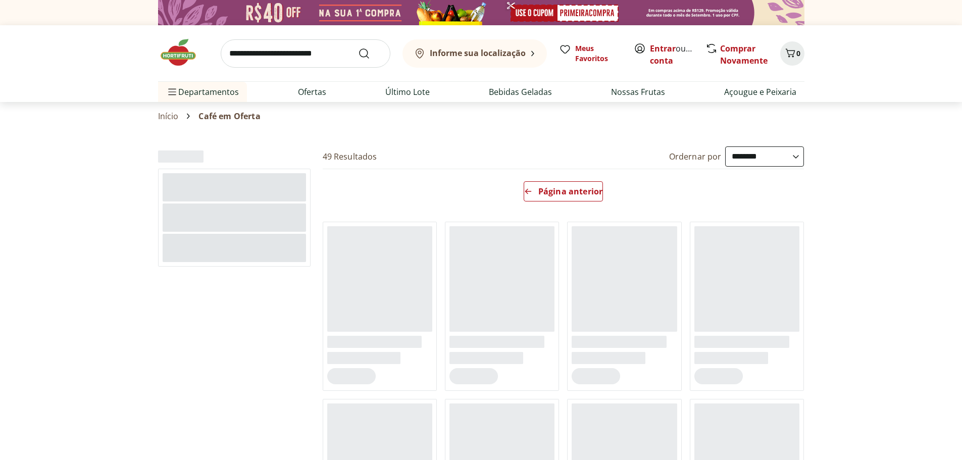
select select "**********"
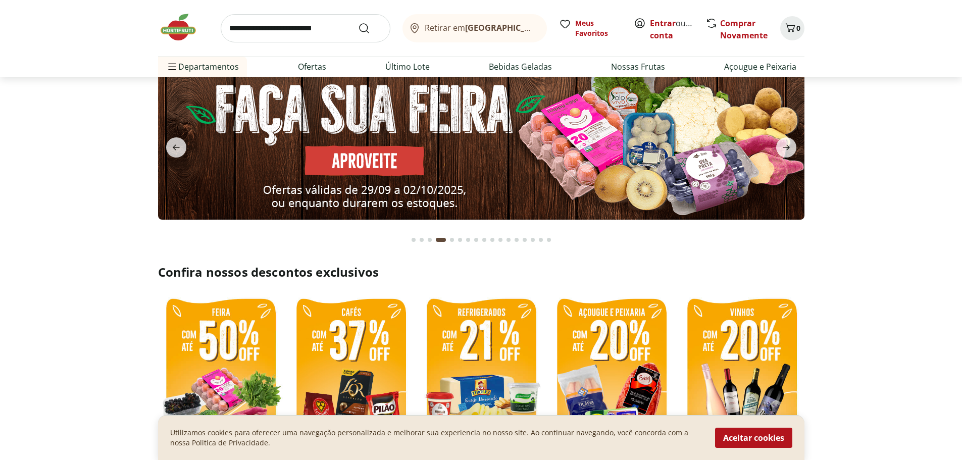
scroll to position [50, 0]
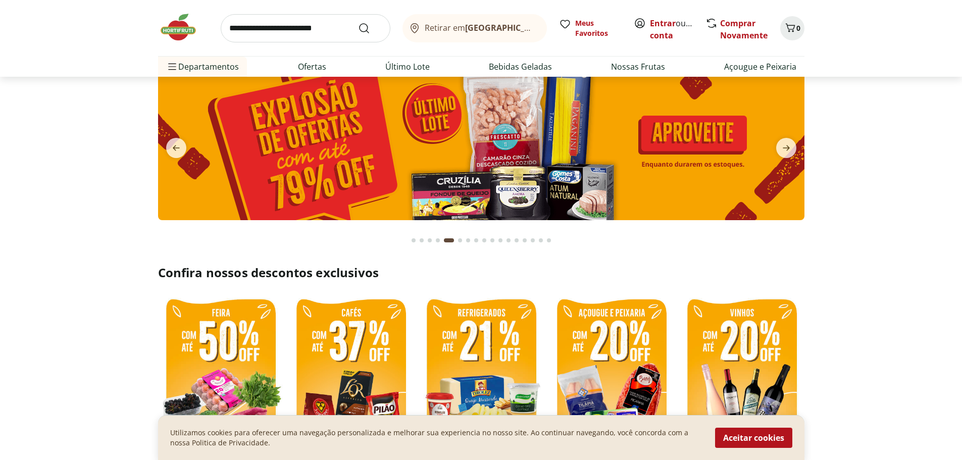
click at [224, 369] on img at bounding box center [220, 376] width 125 height 167
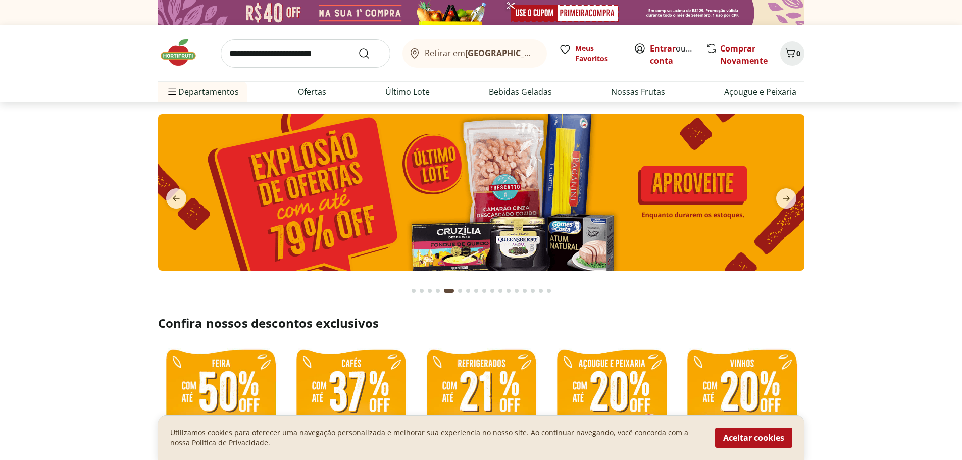
select select "**********"
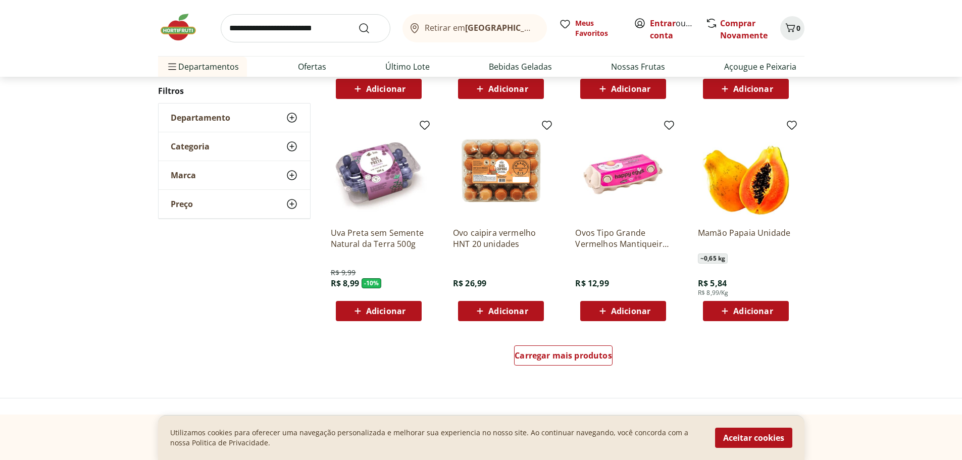
scroll to position [555, 0]
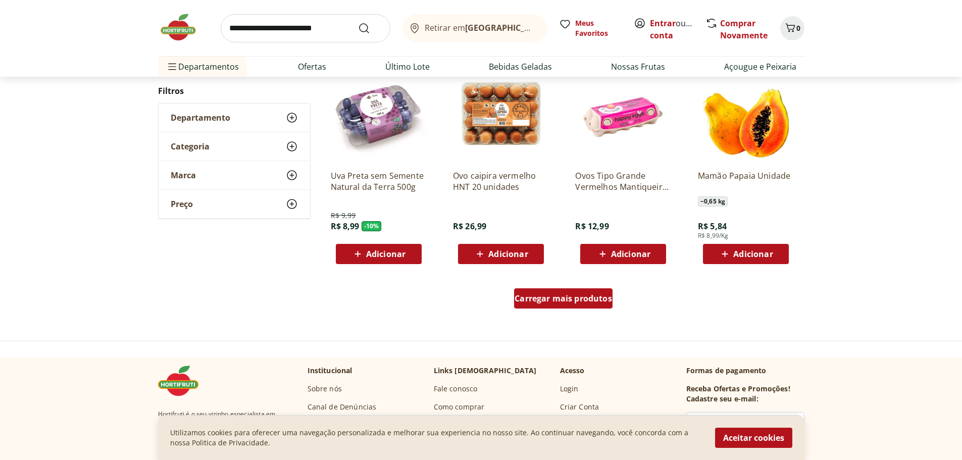
click at [559, 296] on span "Carregar mais produtos" at bounding box center [562, 298] width 97 height 8
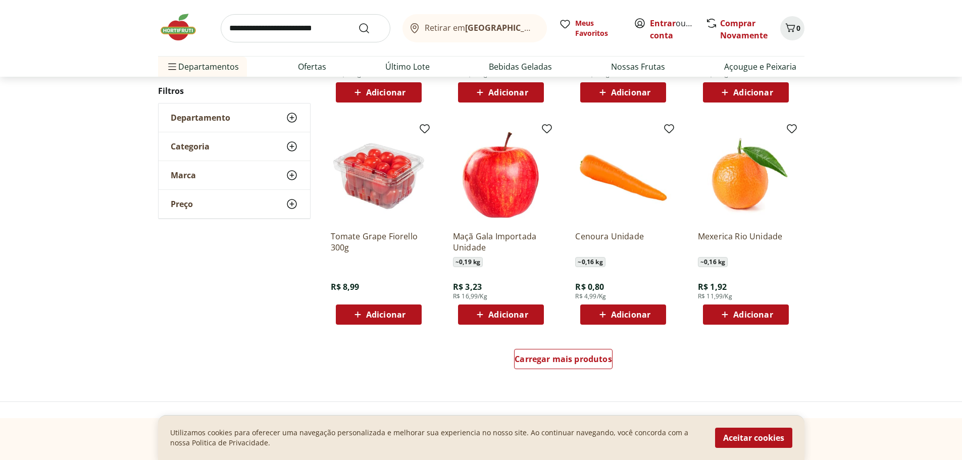
scroll to position [1212, 0]
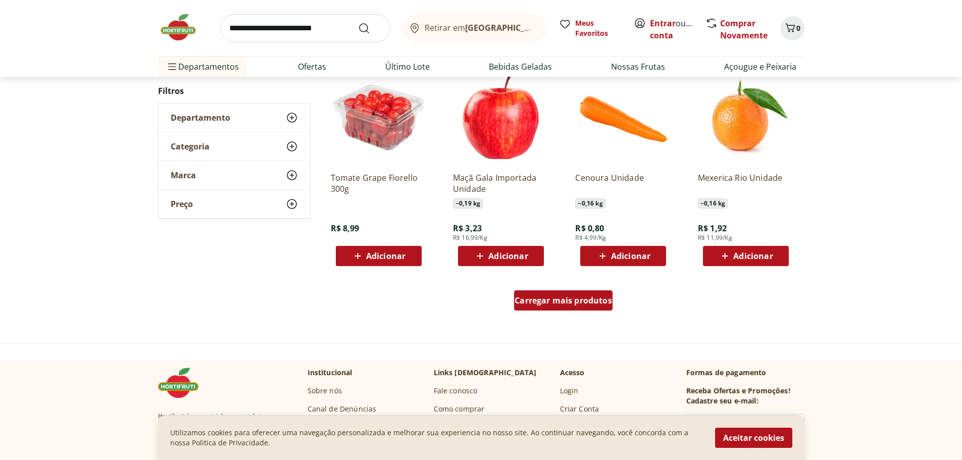
click at [549, 296] on span "Carregar mais produtos" at bounding box center [562, 300] width 97 height 8
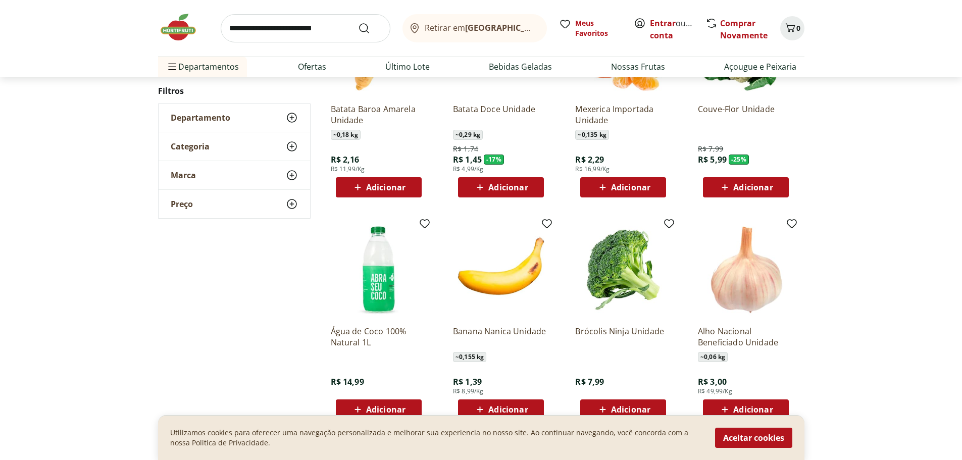
scroll to position [1817, 0]
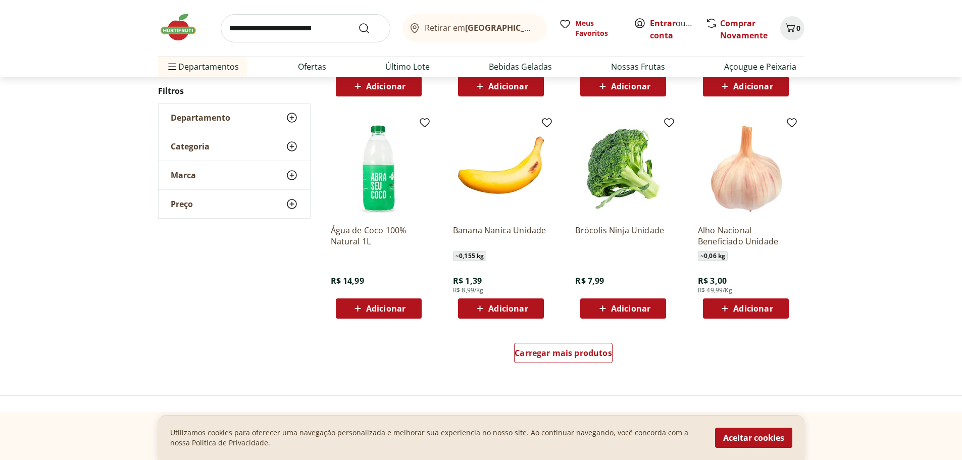
click at [511, 306] on span "Adicionar" at bounding box center [507, 308] width 39 height 8
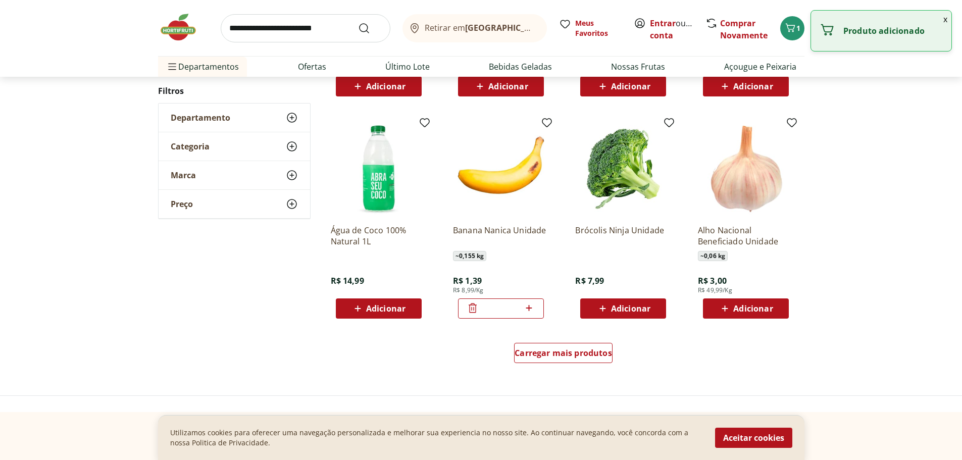
click at [537, 268] on div "Banana Nanica Unidade ~ 0,155 kg R$ 1,39 R$ 8,99/Kg *" at bounding box center [501, 268] width 96 height 102
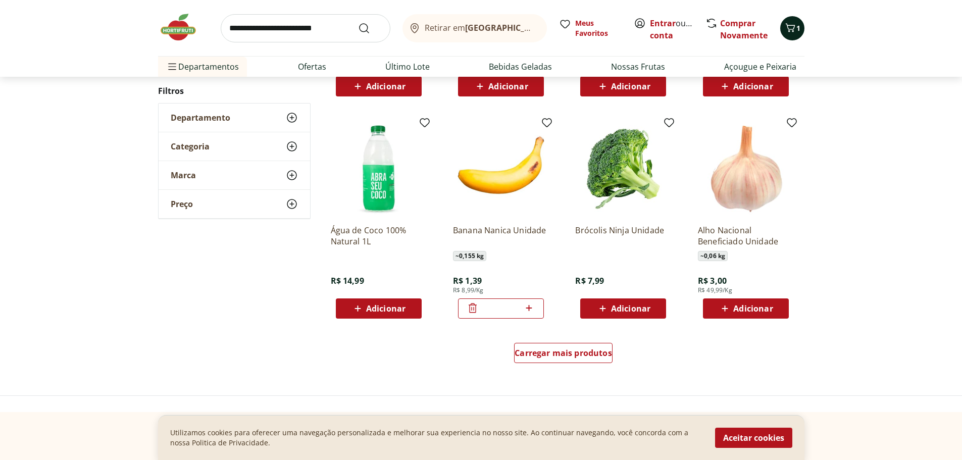
click at [799, 28] on span "1" at bounding box center [798, 28] width 4 height 10
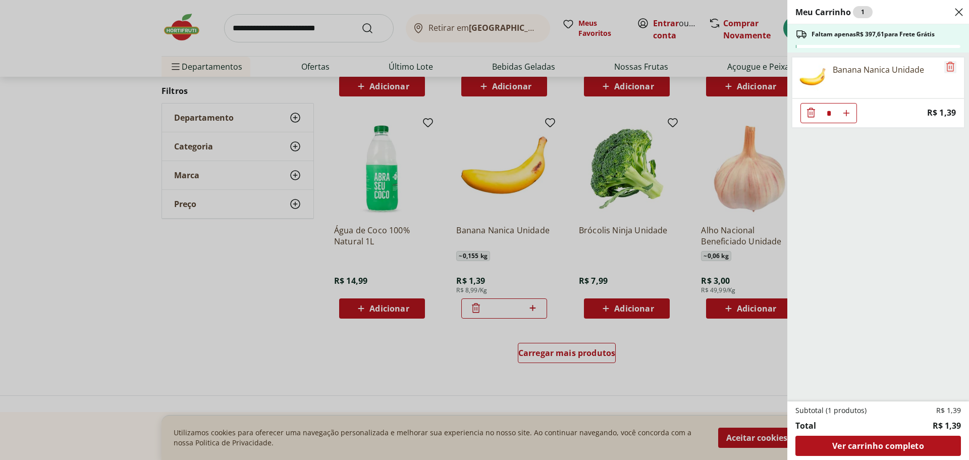
click at [947, 66] on icon "Remove" at bounding box center [951, 67] width 12 height 12
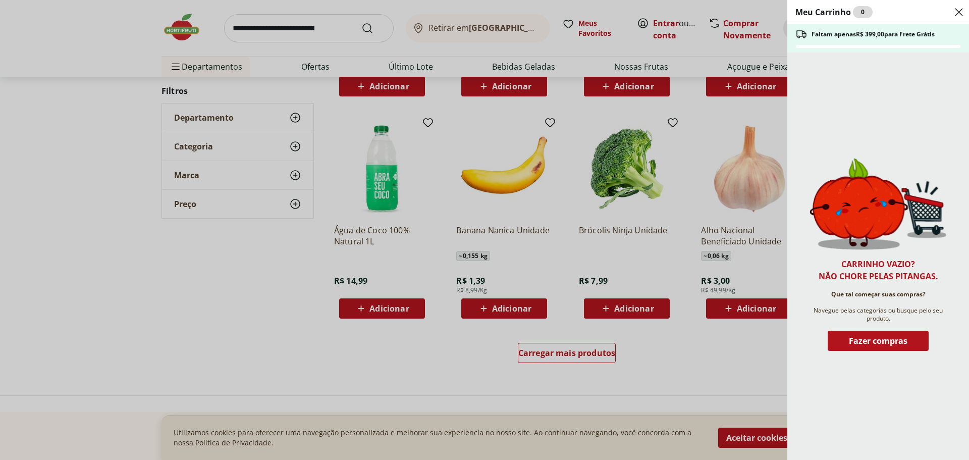
click at [703, 114] on div "Meu Carrinho 0 Faltam apenas R$ 399,00 para Frete Grátis Carrinho vazio? Não ch…" at bounding box center [484, 230] width 969 height 460
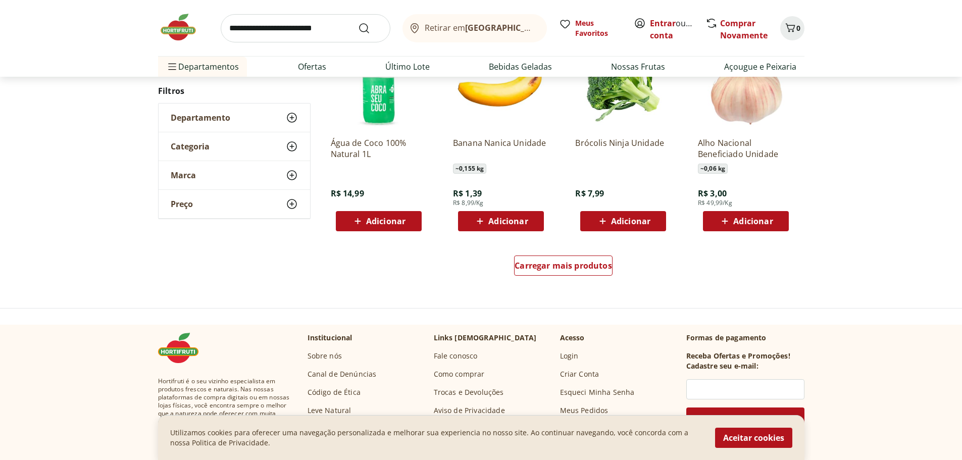
scroll to position [1918, 0]
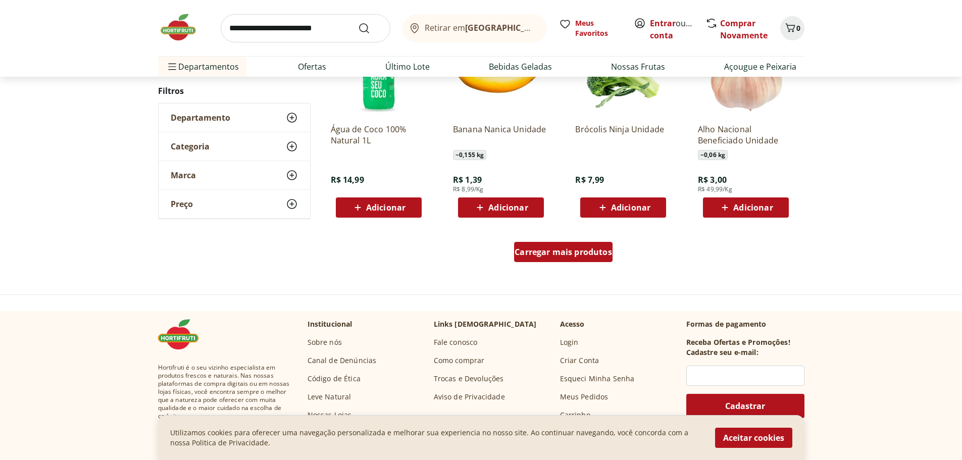
click at [585, 248] on span "Carregar mais produtos" at bounding box center [562, 252] width 97 height 8
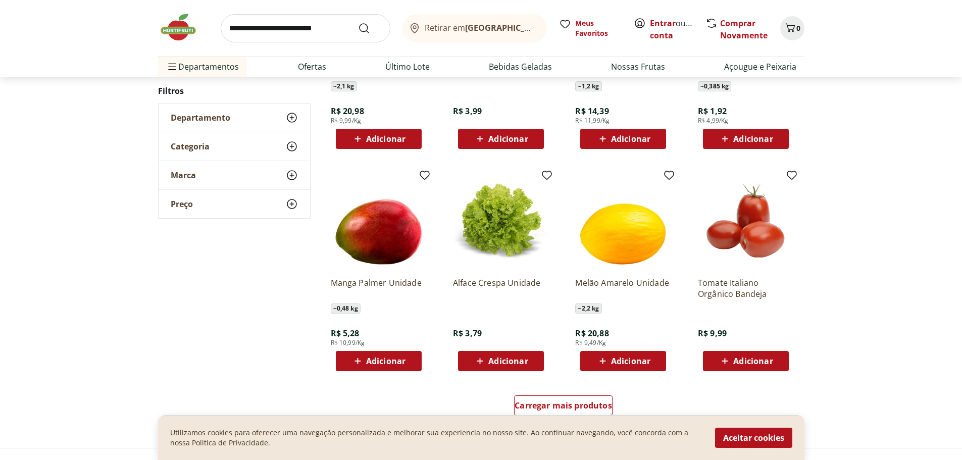
scroll to position [2524, 0]
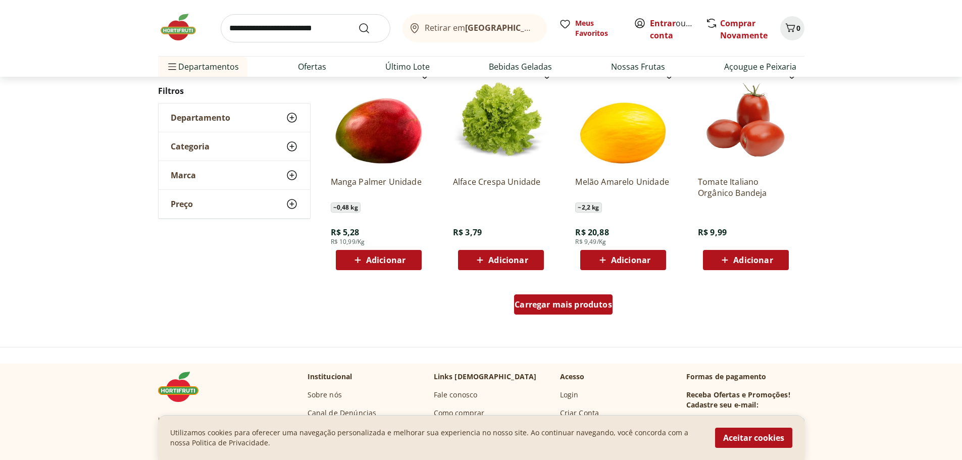
click at [547, 303] on span "Carregar mais produtos" at bounding box center [562, 304] width 97 height 8
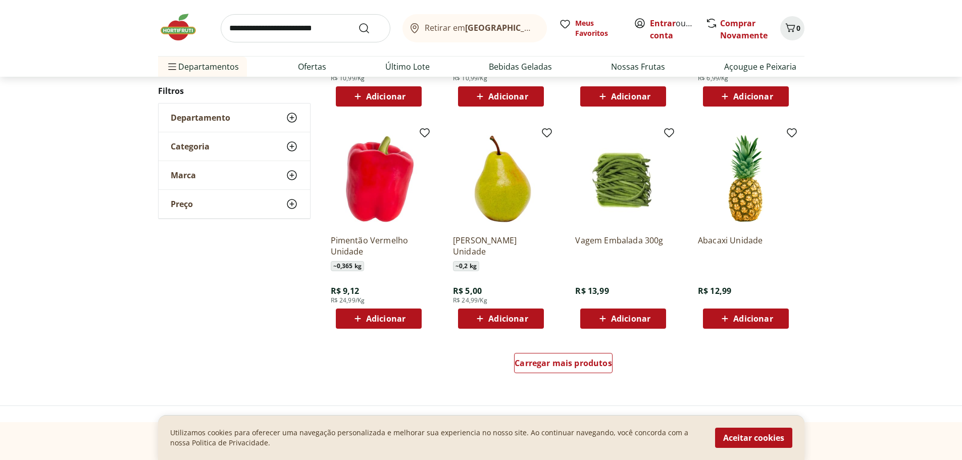
scroll to position [3180, 0]
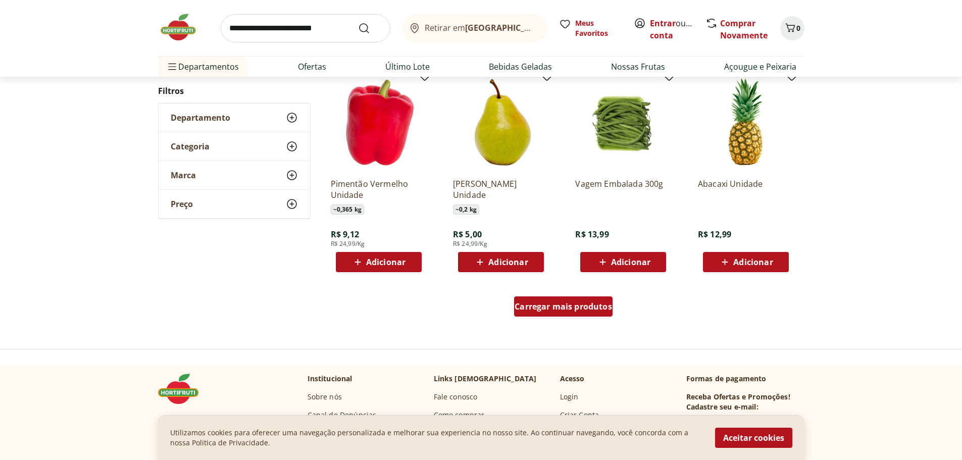
click at [538, 306] on span "Carregar mais produtos" at bounding box center [562, 306] width 97 height 8
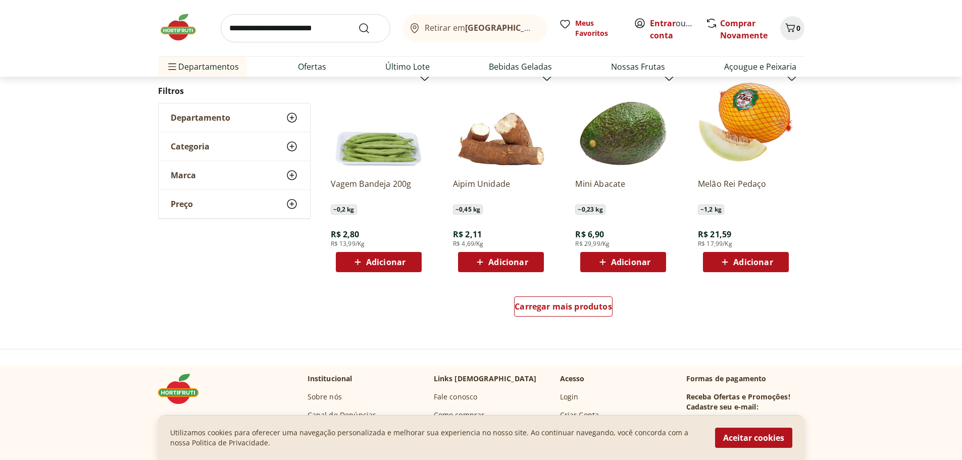
scroll to position [3938, 0]
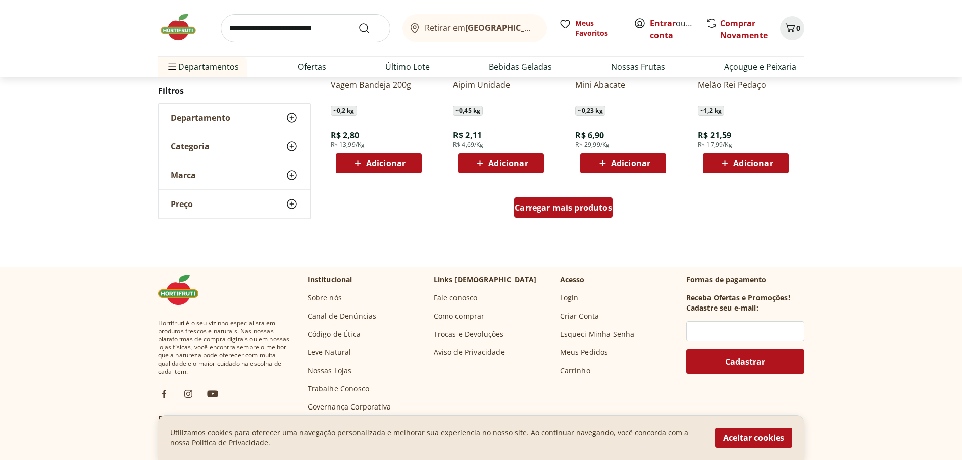
click at [578, 207] on span "Carregar mais produtos" at bounding box center [562, 207] width 97 height 8
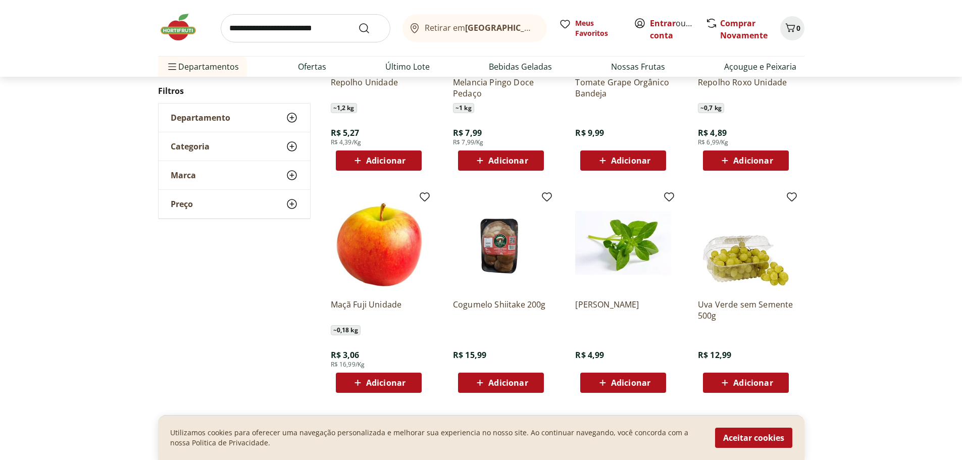
scroll to position [4392, 0]
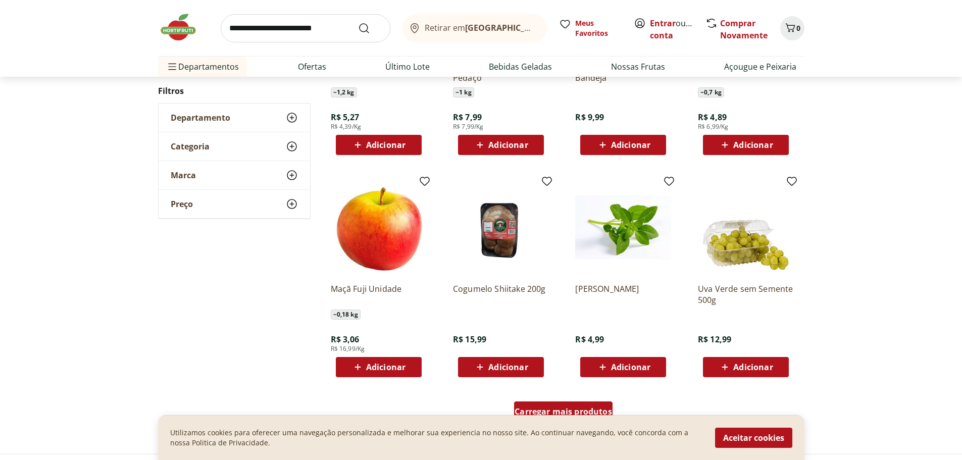
click at [576, 410] on span "Carregar mais produtos" at bounding box center [562, 411] width 97 height 8
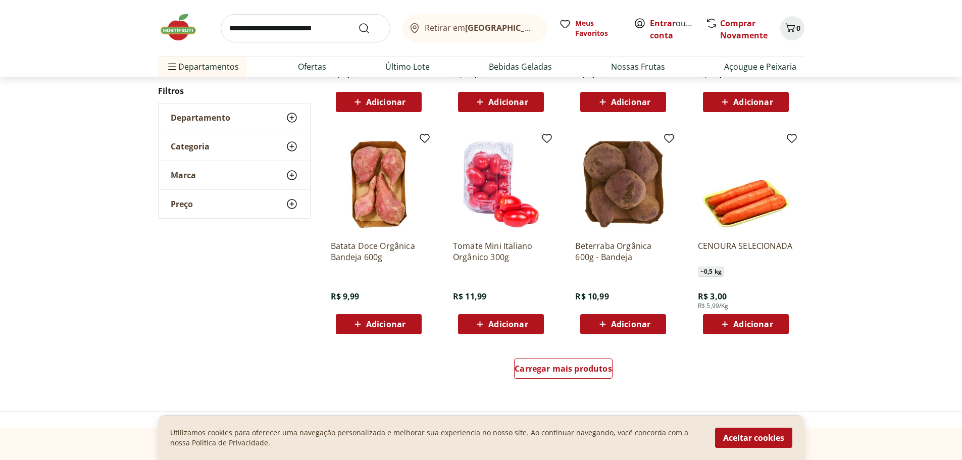
scroll to position [5099, 0]
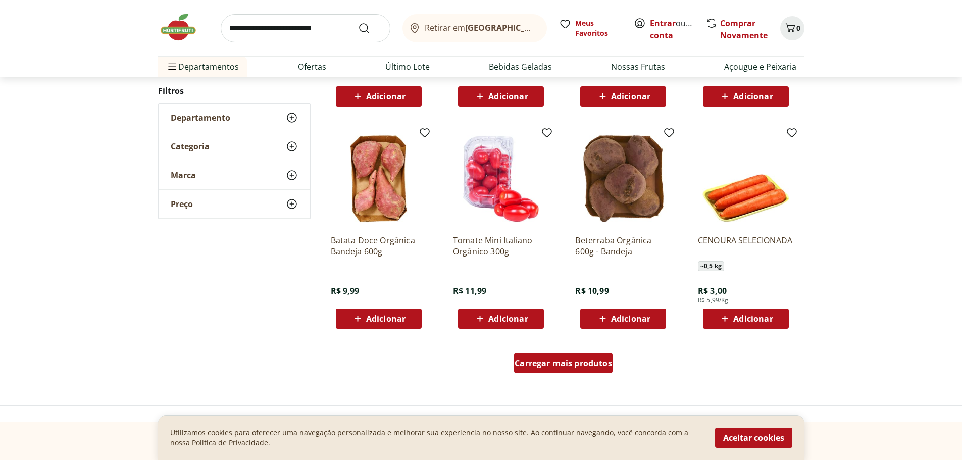
click at [570, 362] on span "Carregar mais produtos" at bounding box center [562, 363] width 97 height 8
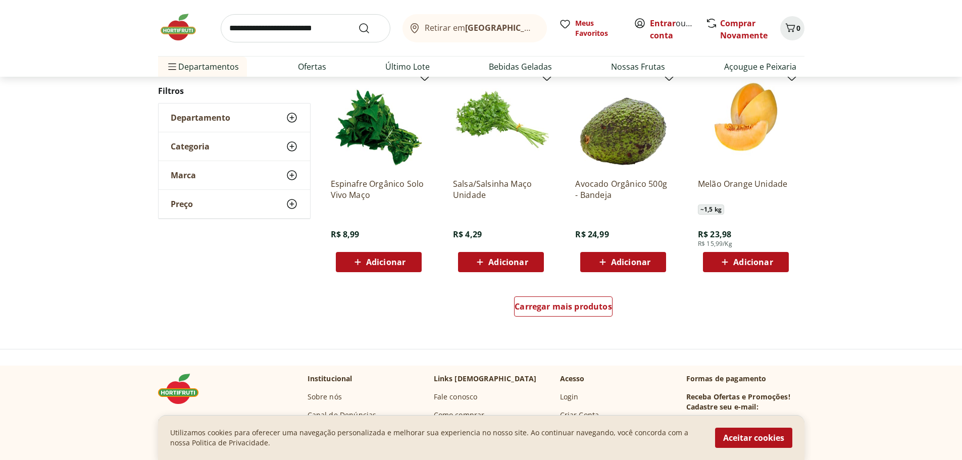
scroll to position [5906, 0]
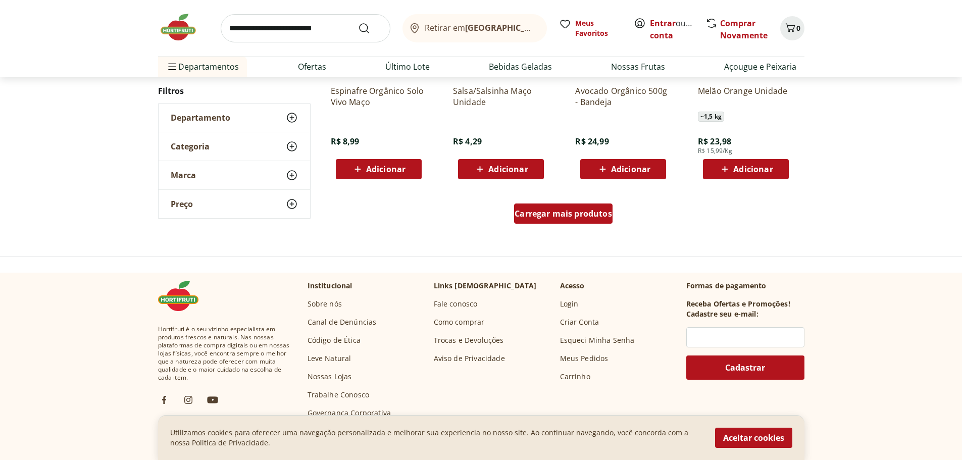
click at [555, 217] on span "Carregar mais produtos" at bounding box center [562, 213] width 97 height 8
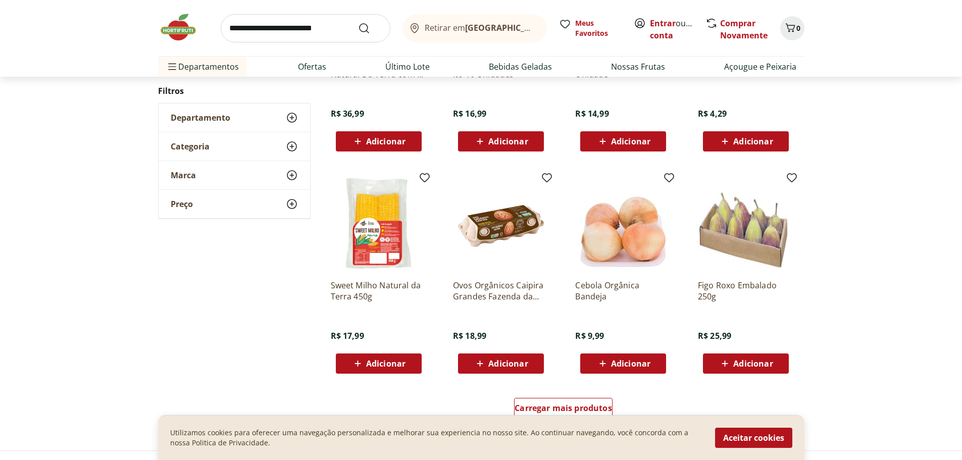
scroll to position [6411, 0]
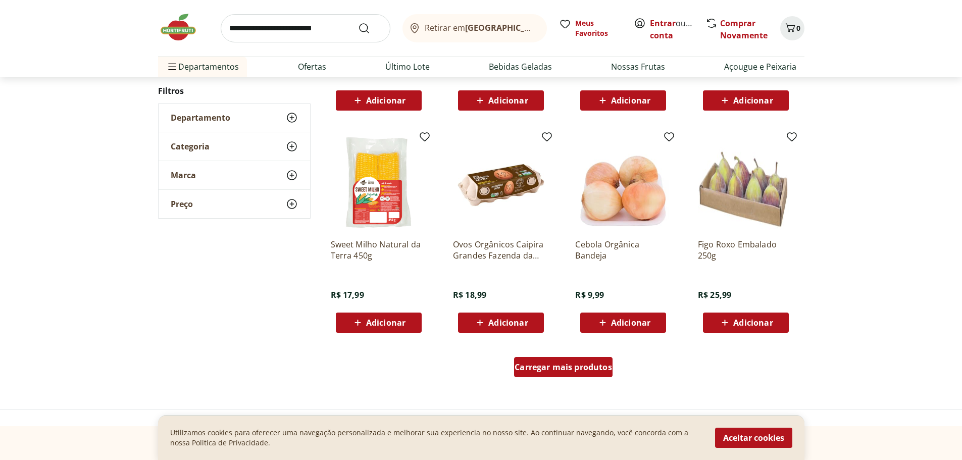
click at [579, 359] on div "Carregar mais produtos" at bounding box center [563, 367] width 98 height 20
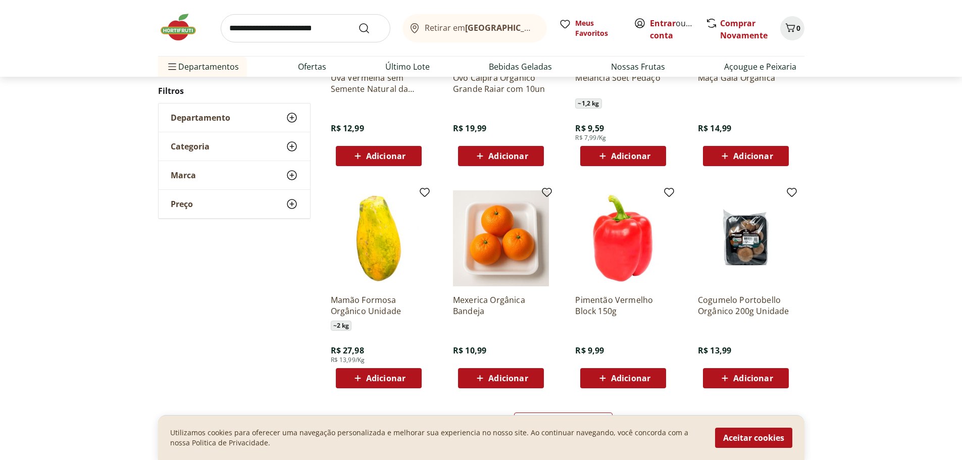
scroll to position [7017, 0]
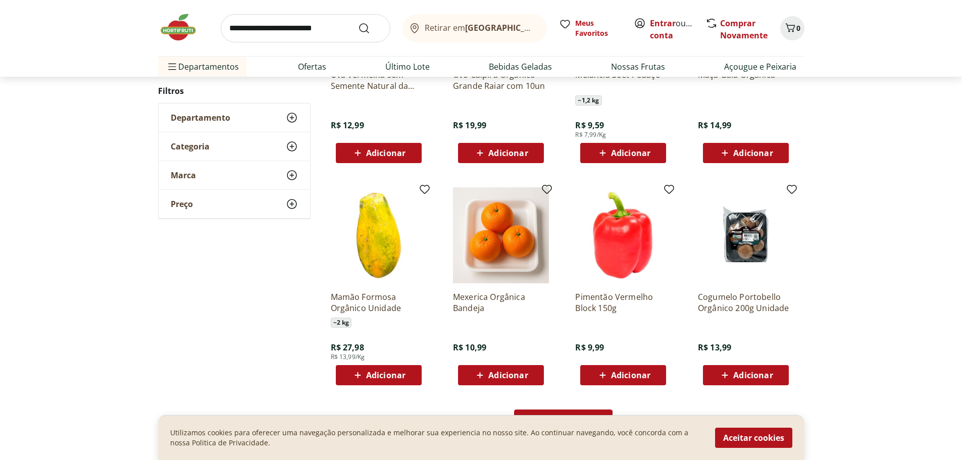
click at [587, 421] on span "Carregar mais produtos" at bounding box center [562, 419] width 97 height 8
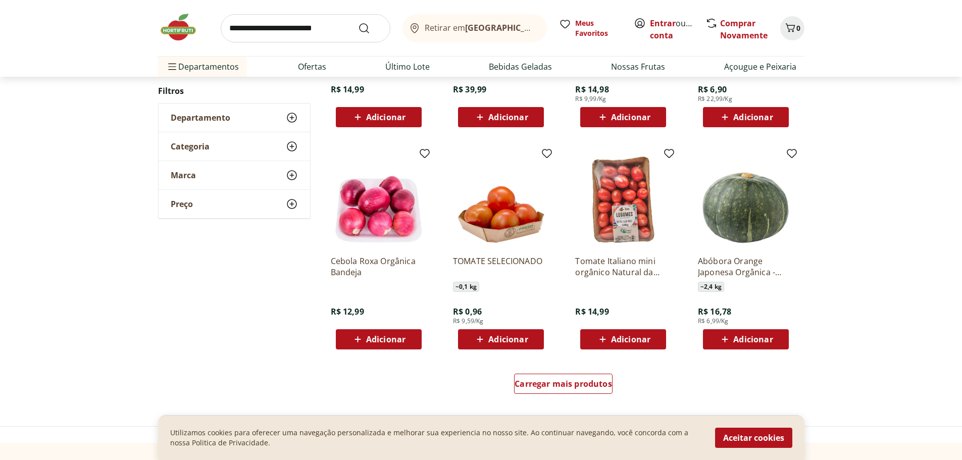
scroll to position [7724, 0]
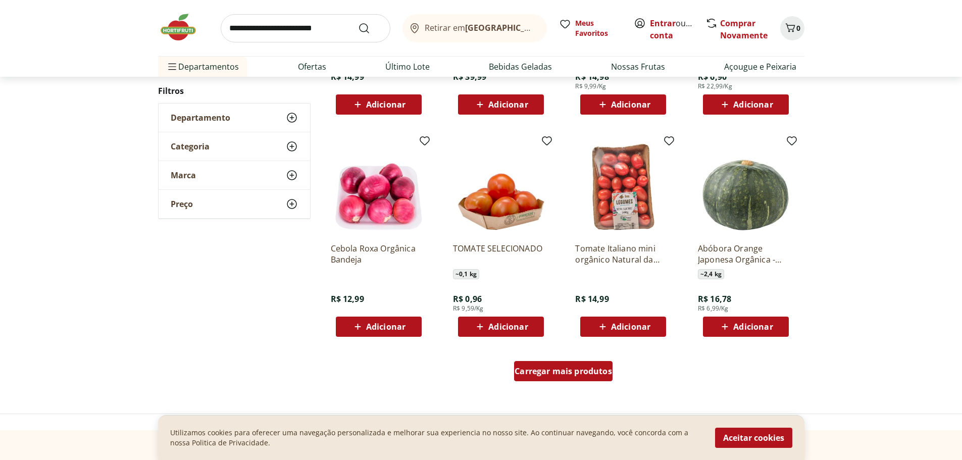
click at [548, 377] on div "Carregar mais produtos" at bounding box center [563, 371] width 98 height 20
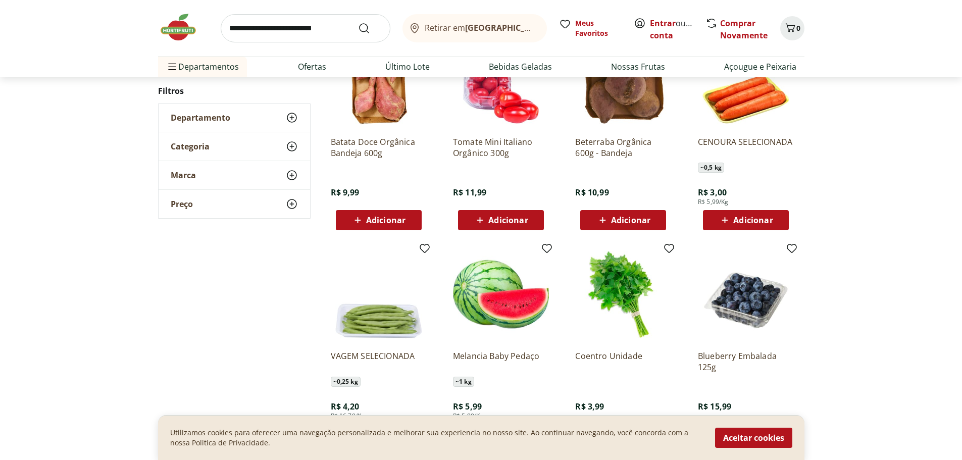
scroll to position [5200, 0]
